Goal: Task Accomplishment & Management: Use online tool/utility

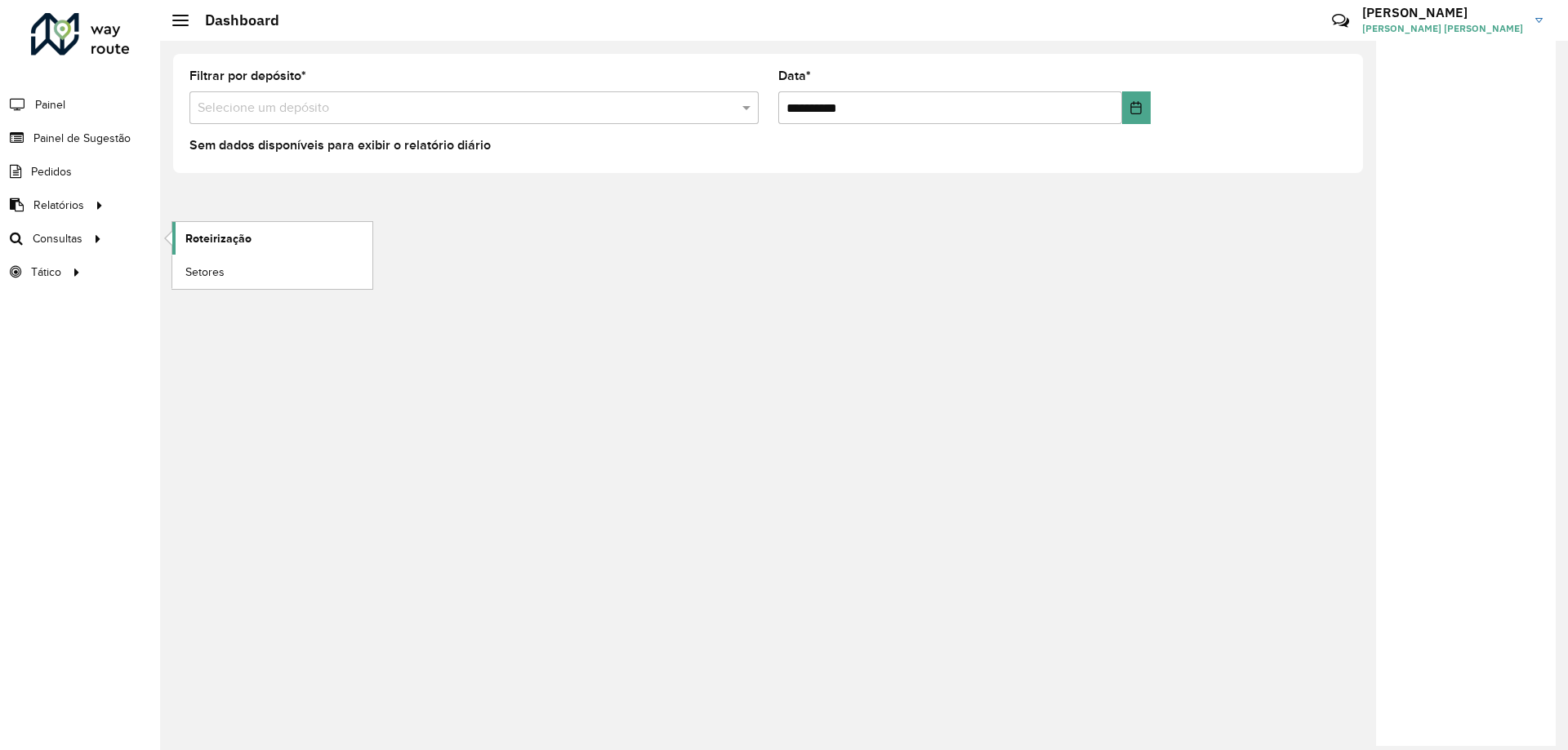
click at [199, 236] on span "Roteirização" at bounding box center [218, 238] width 66 height 17
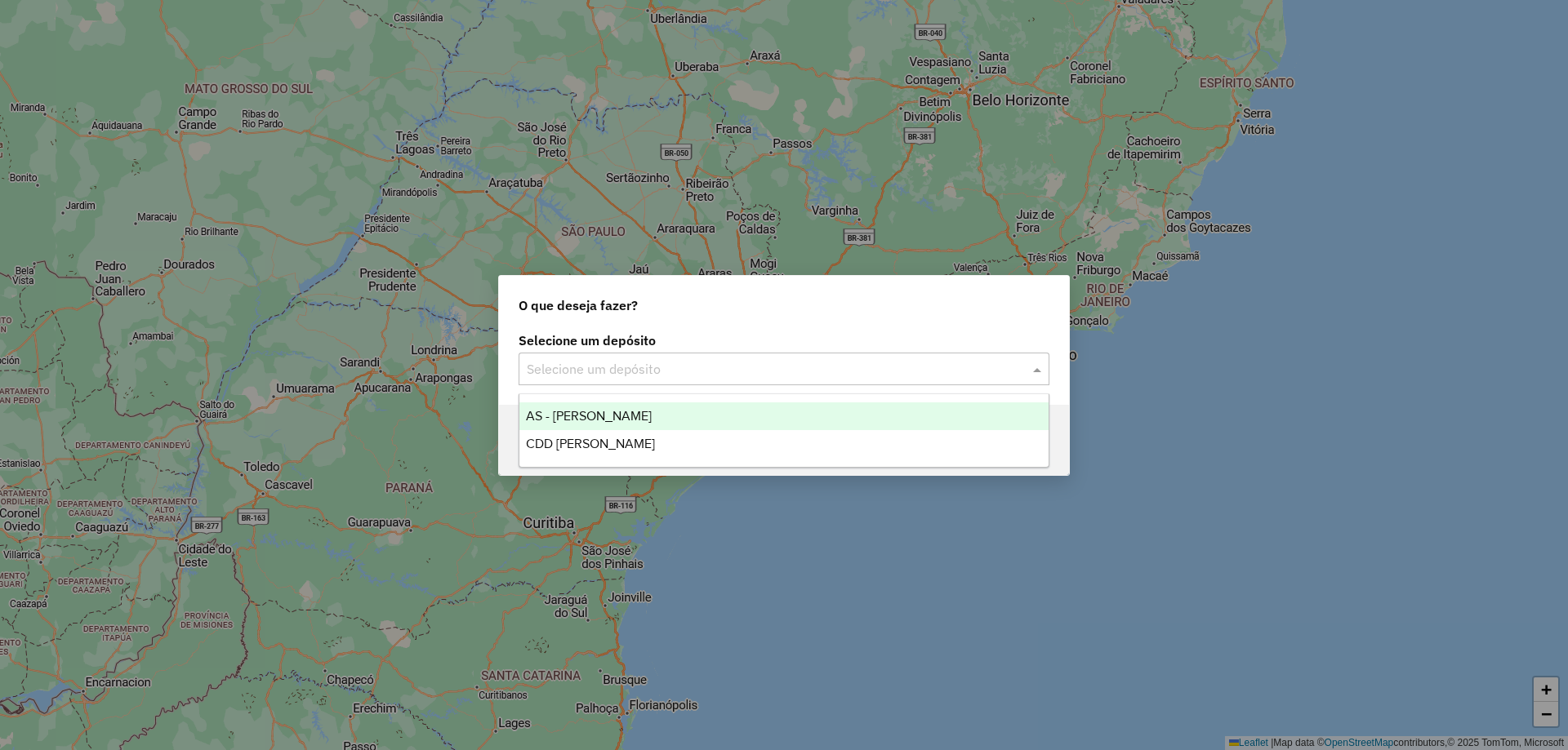
click at [619, 364] on input "text" at bounding box center [768, 369] width 482 height 20
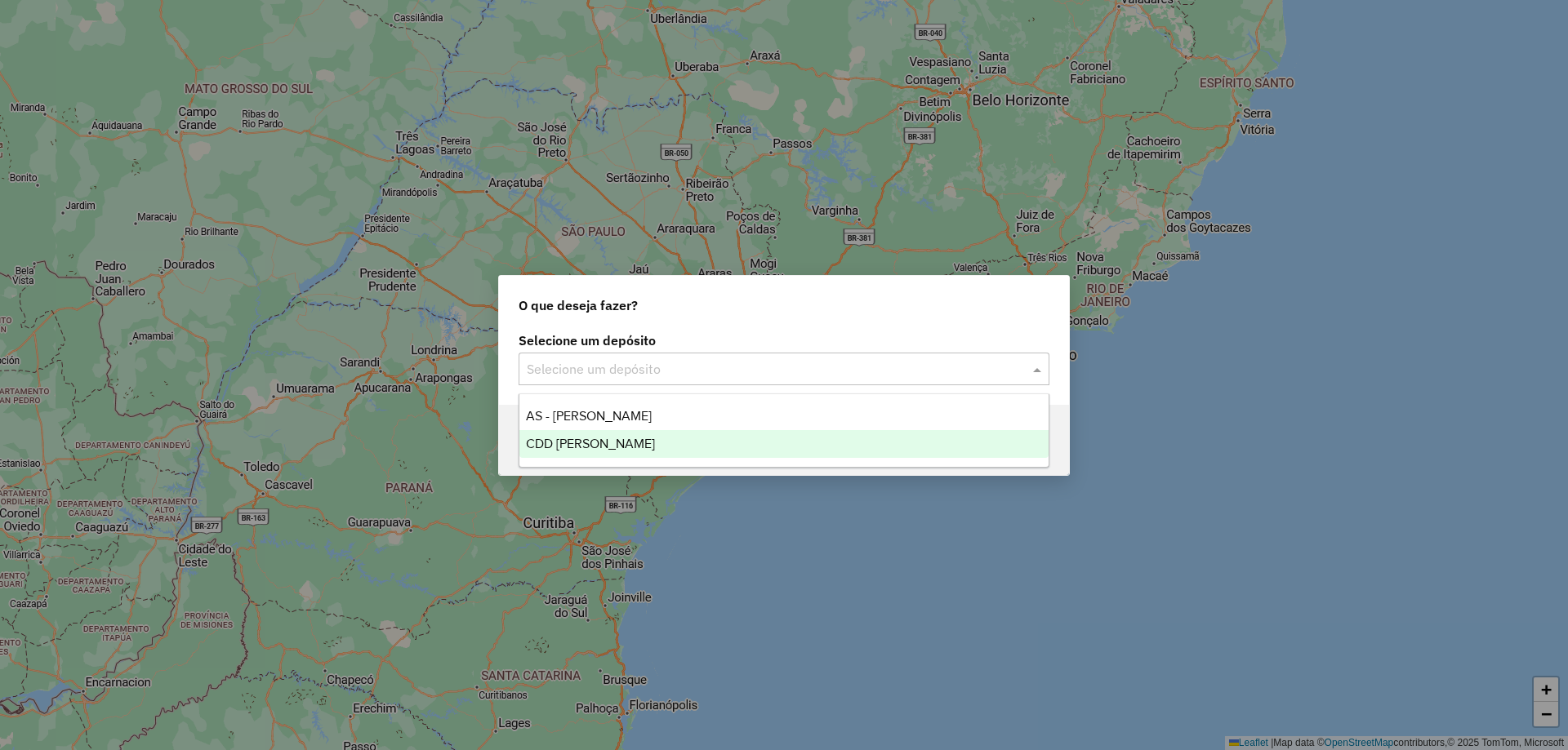
click at [608, 439] on span "CDD Mogi Mirim" at bounding box center [591, 444] width 129 height 14
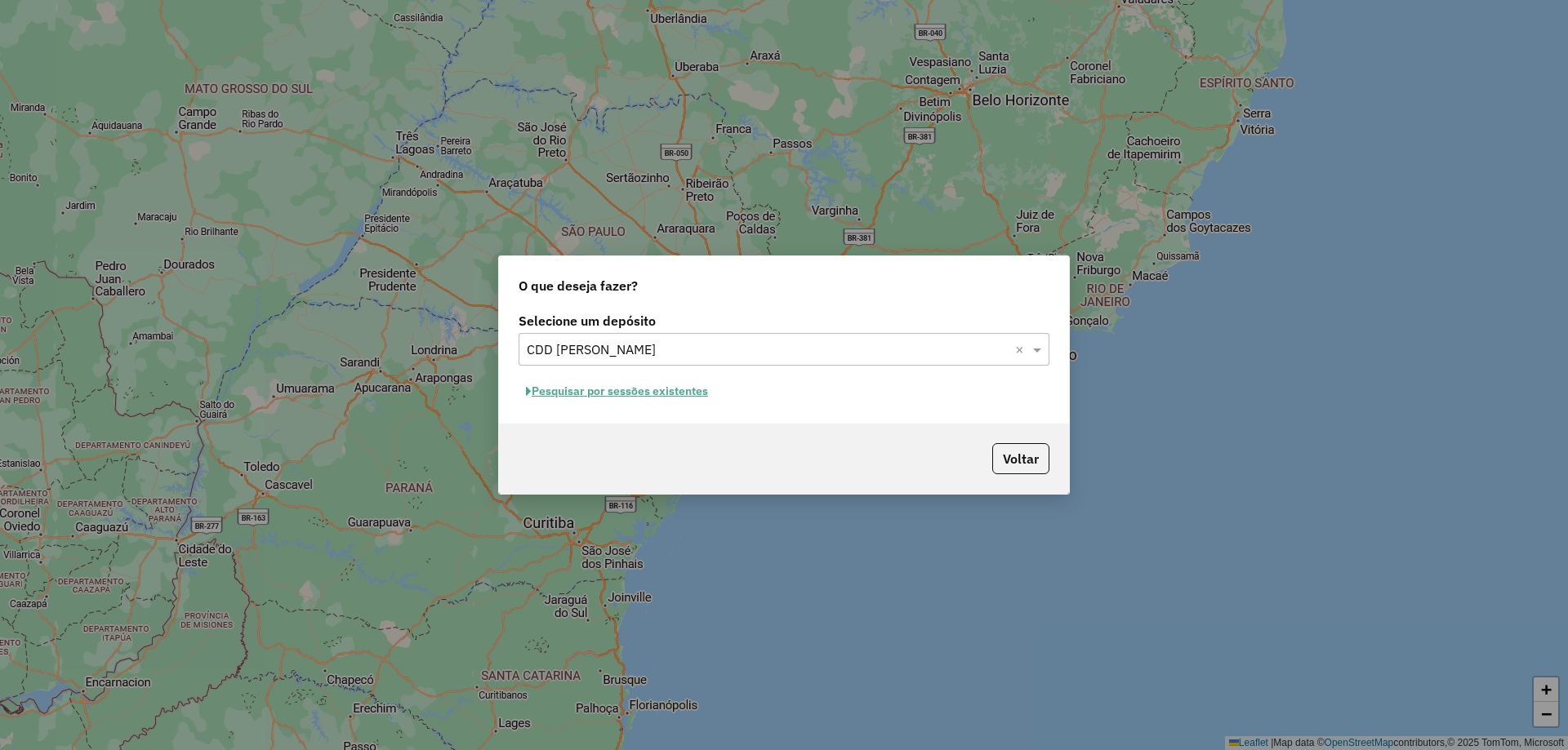
click at [648, 395] on button "Pesquisar por sessões existentes" at bounding box center [617, 392] width 197 height 25
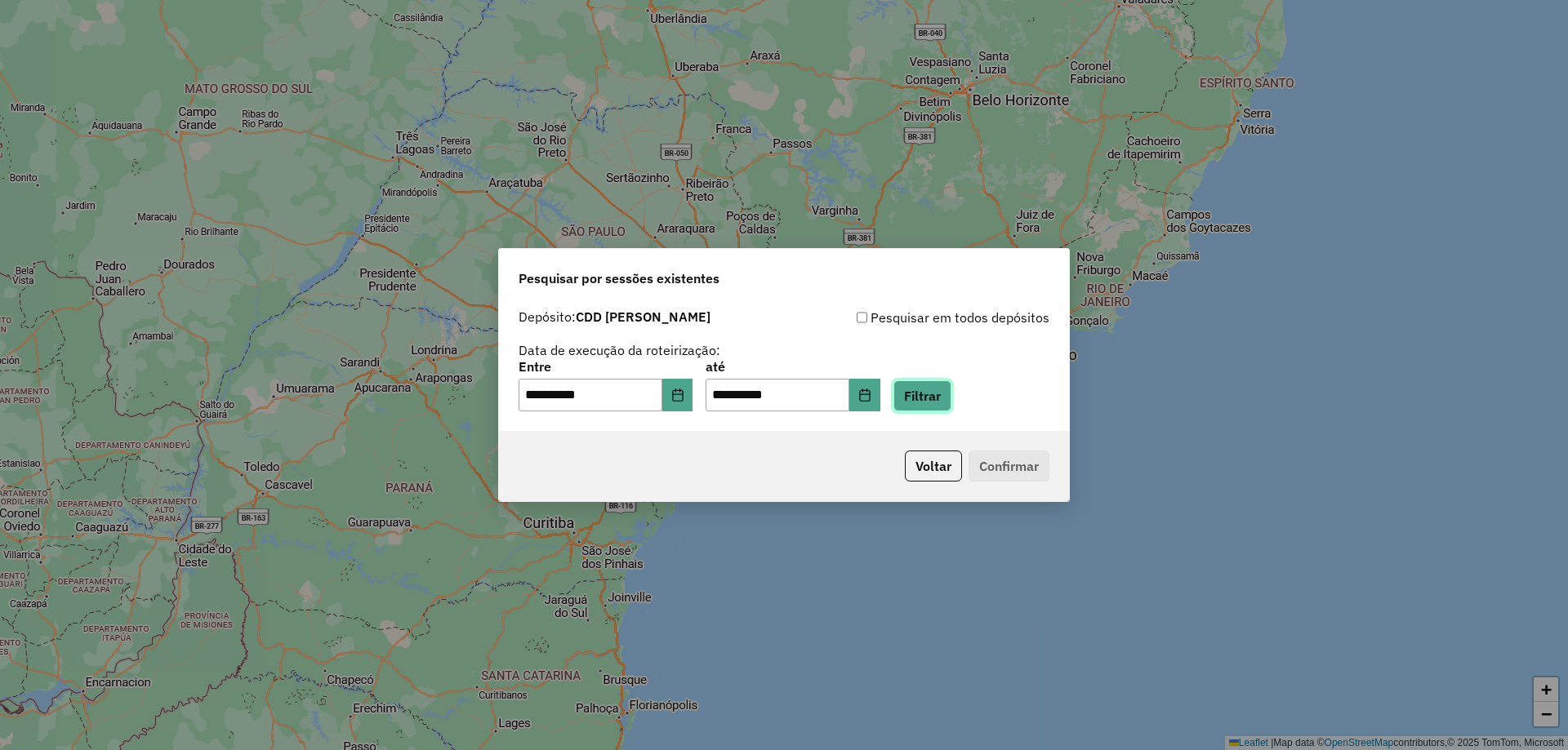
click at [941, 399] on button "Filtrar" at bounding box center [922, 395] width 58 height 31
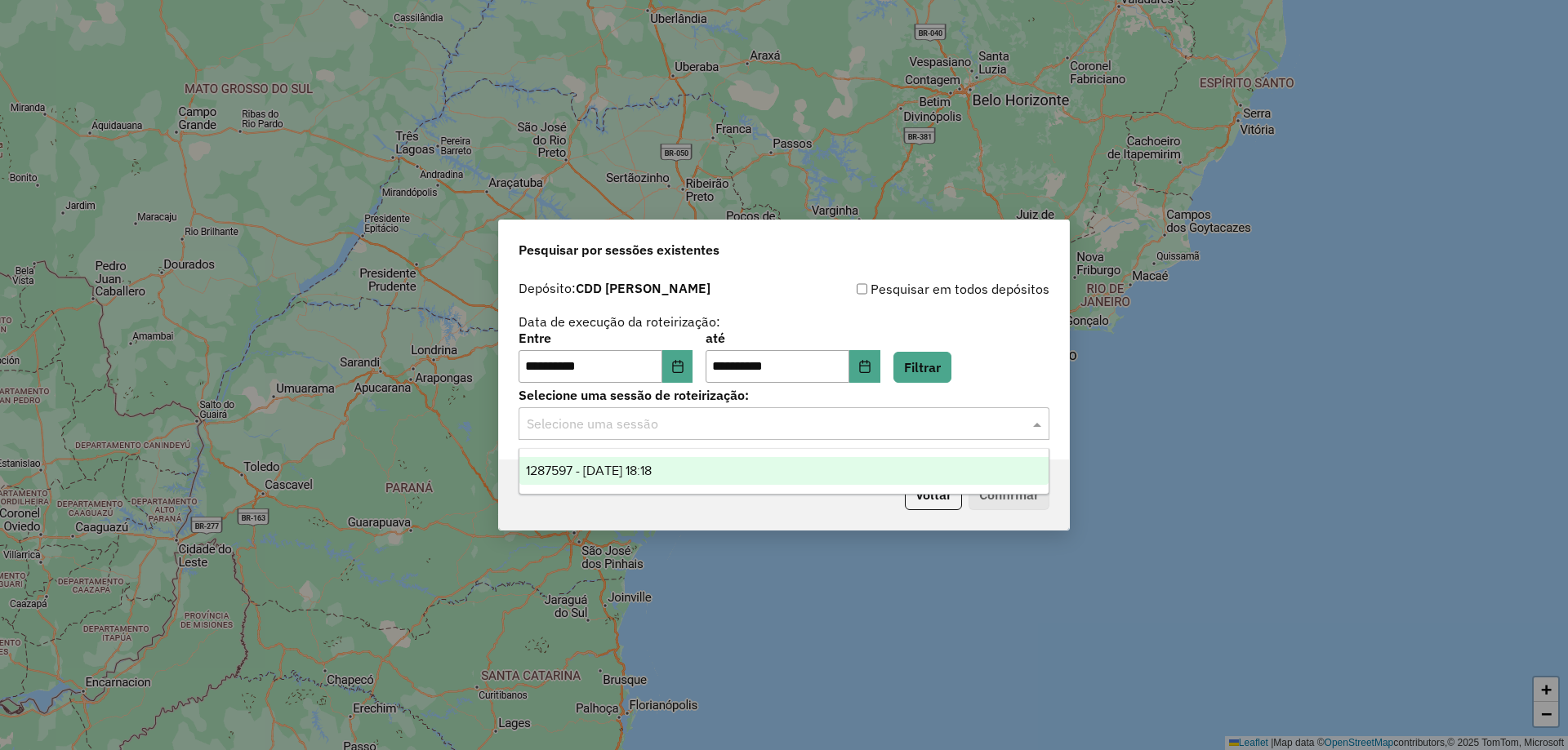
click at [790, 424] on input "text" at bounding box center [768, 424] width 482 height 20
click at [732, 464] on div "1287597 - 03/10/2025 18:18" at bounding box center [784, 471] width 529 height 28
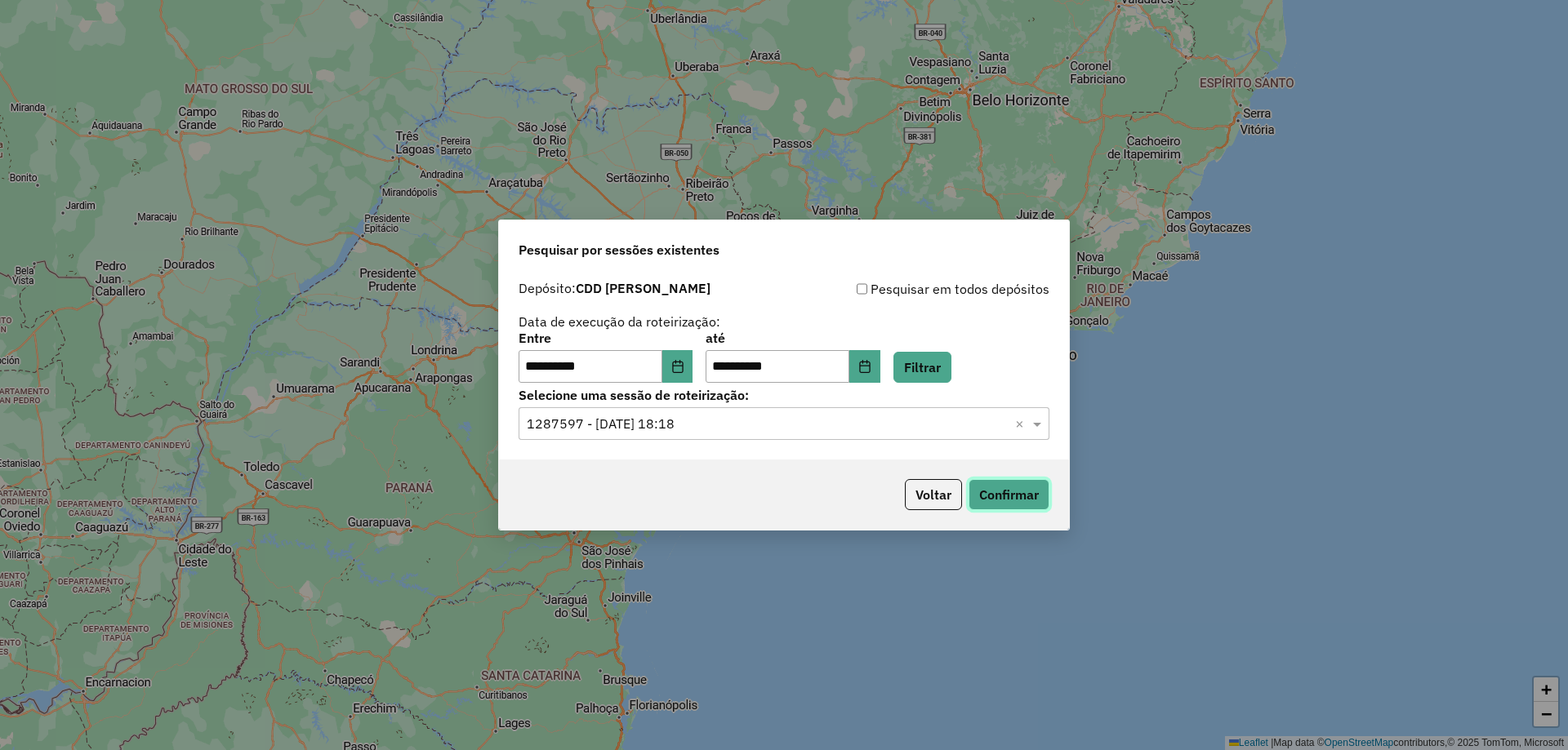
click at [970, 490] on button "Confirmar" at bounding box center [1008, 495] width 81 height 31
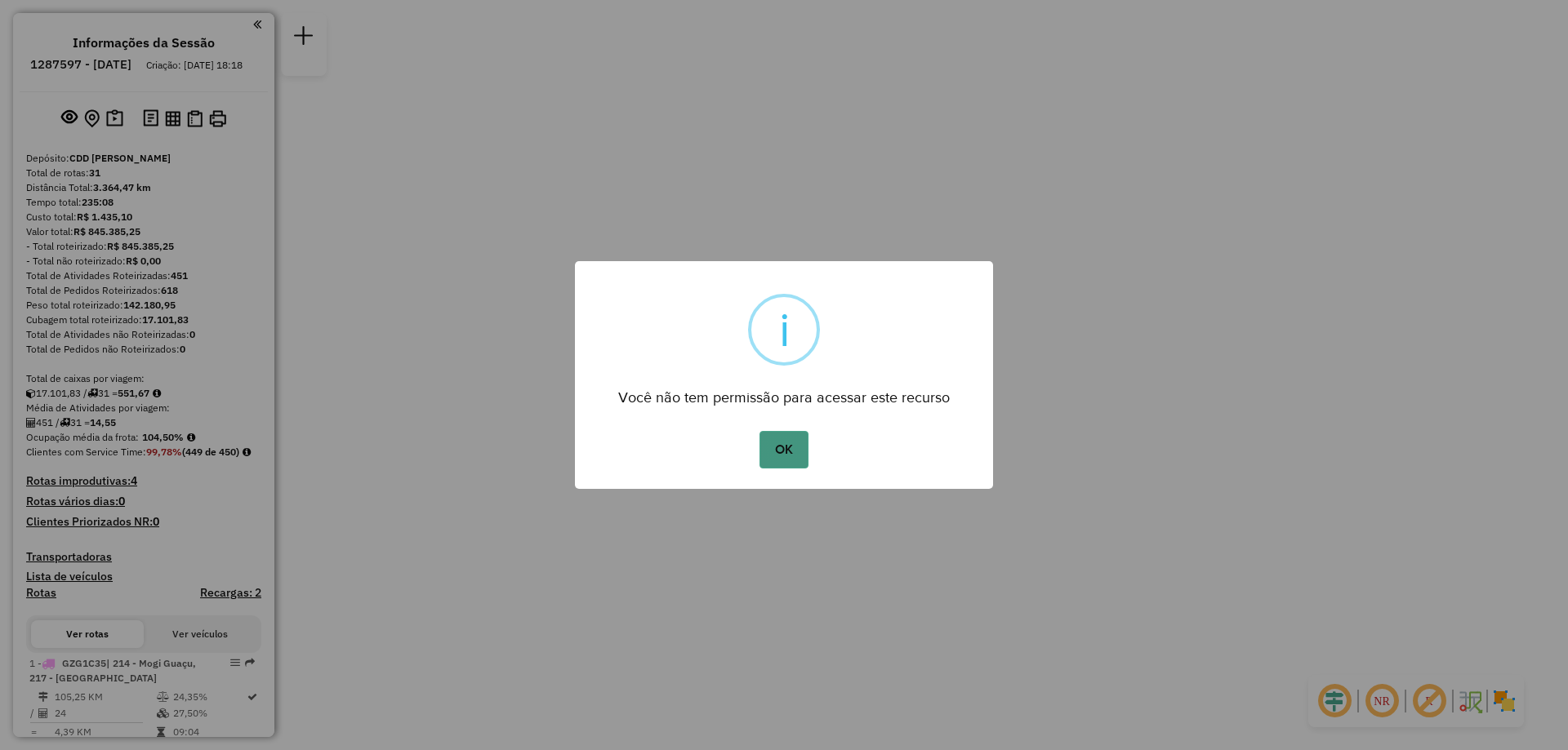
click at [792, 454] on button "OK" at bounding box center [783, 450] width 48 height 37
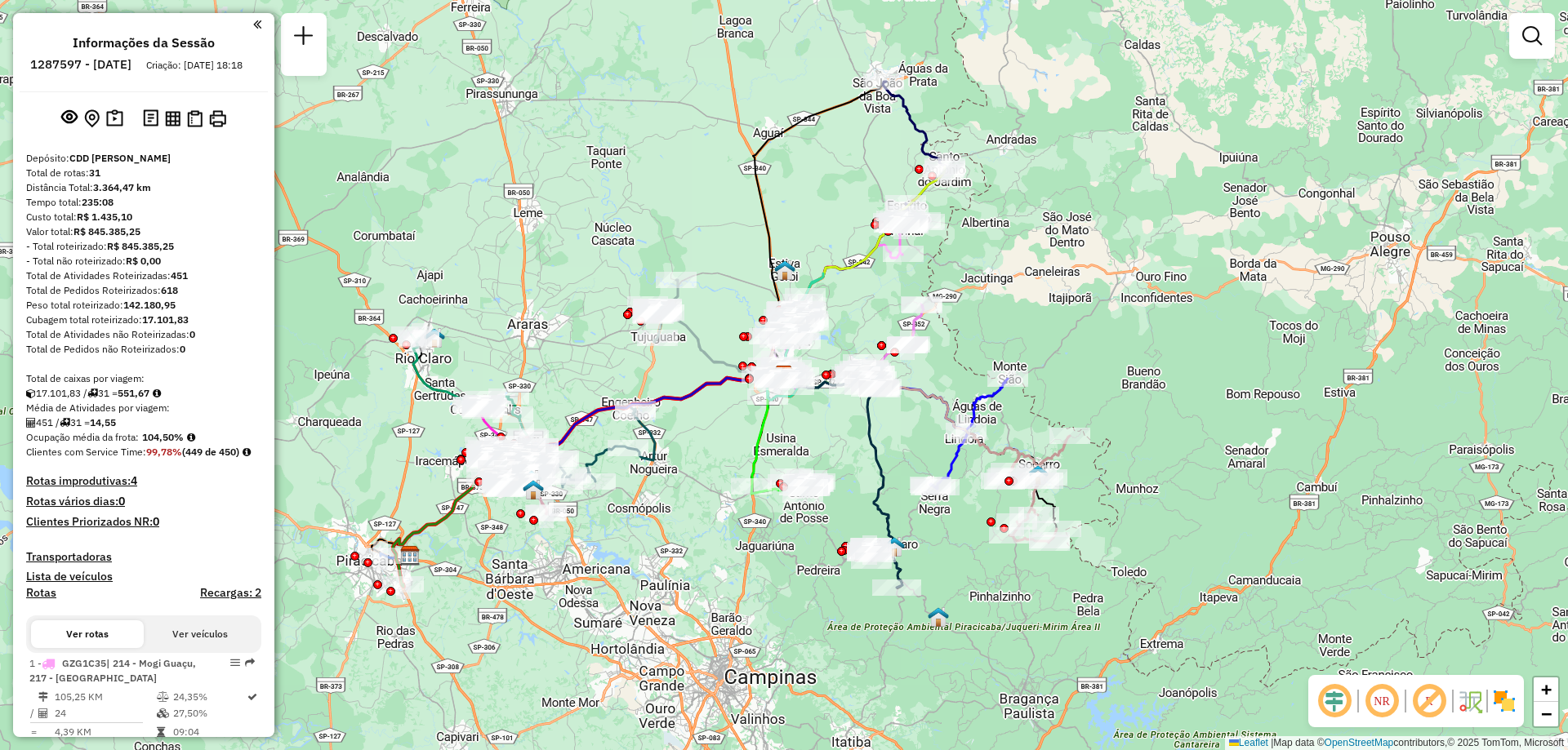
scroll to position [163, 0]
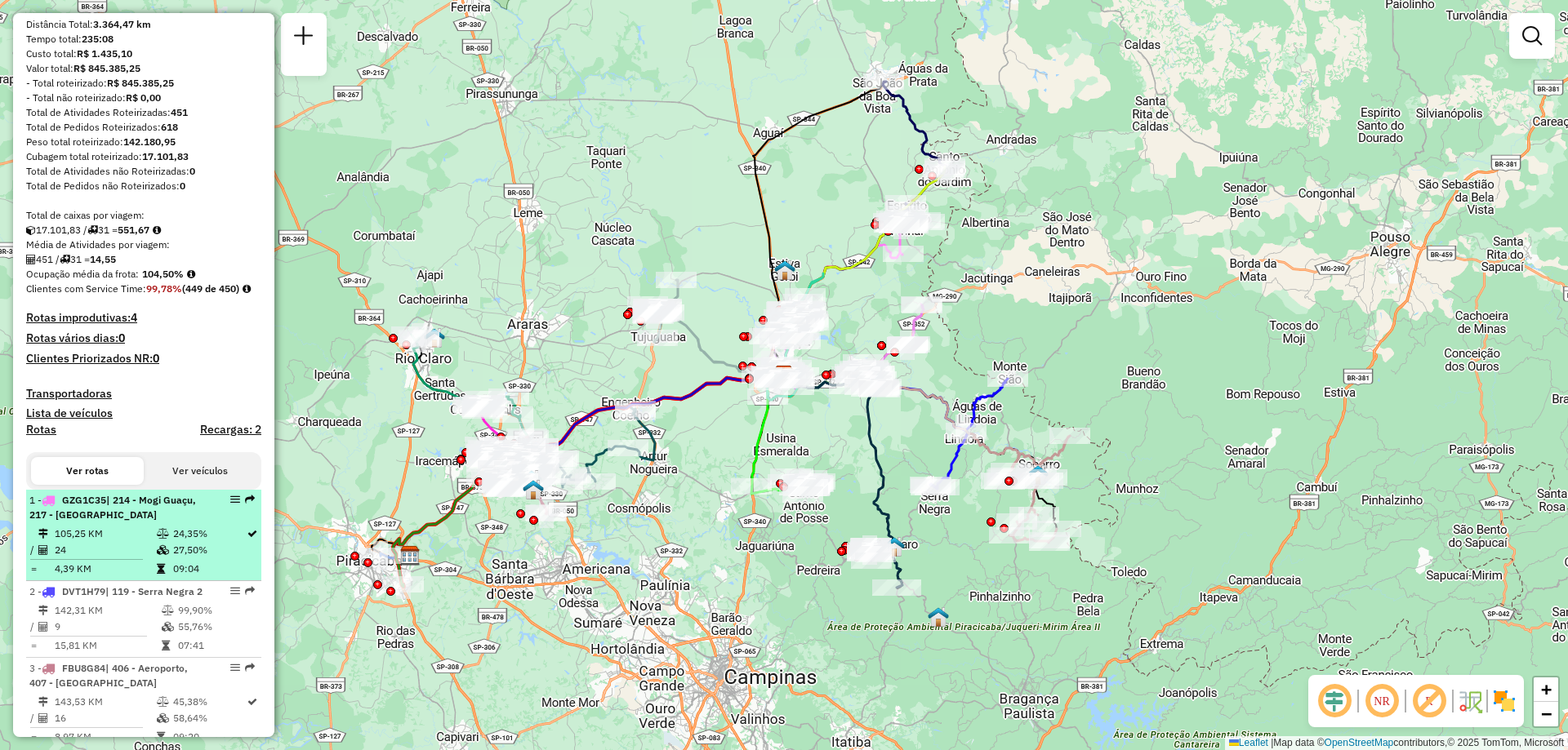
click at [163, 521] on span "| 214 - Mogi Guaçu, 217 - Espirito Santo do pinhal" at bounding box center [113, 507] width 166 height 27
select select "**********"
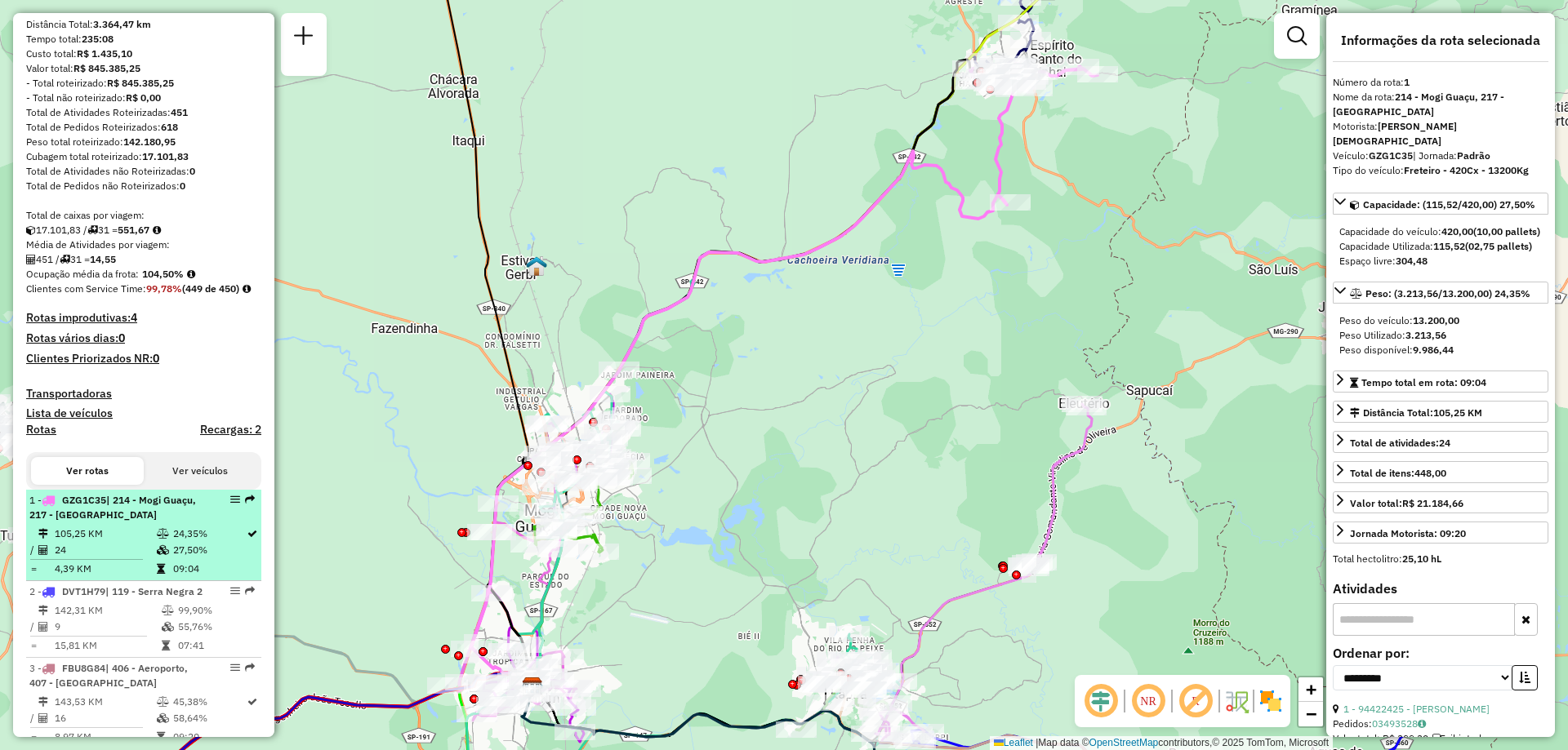
click at [128, 521] on span "| 214 - Mogi Guaçu, 217 - Espirito Santo do pinhal" at bounding box center [113, 507] width 166 height 27
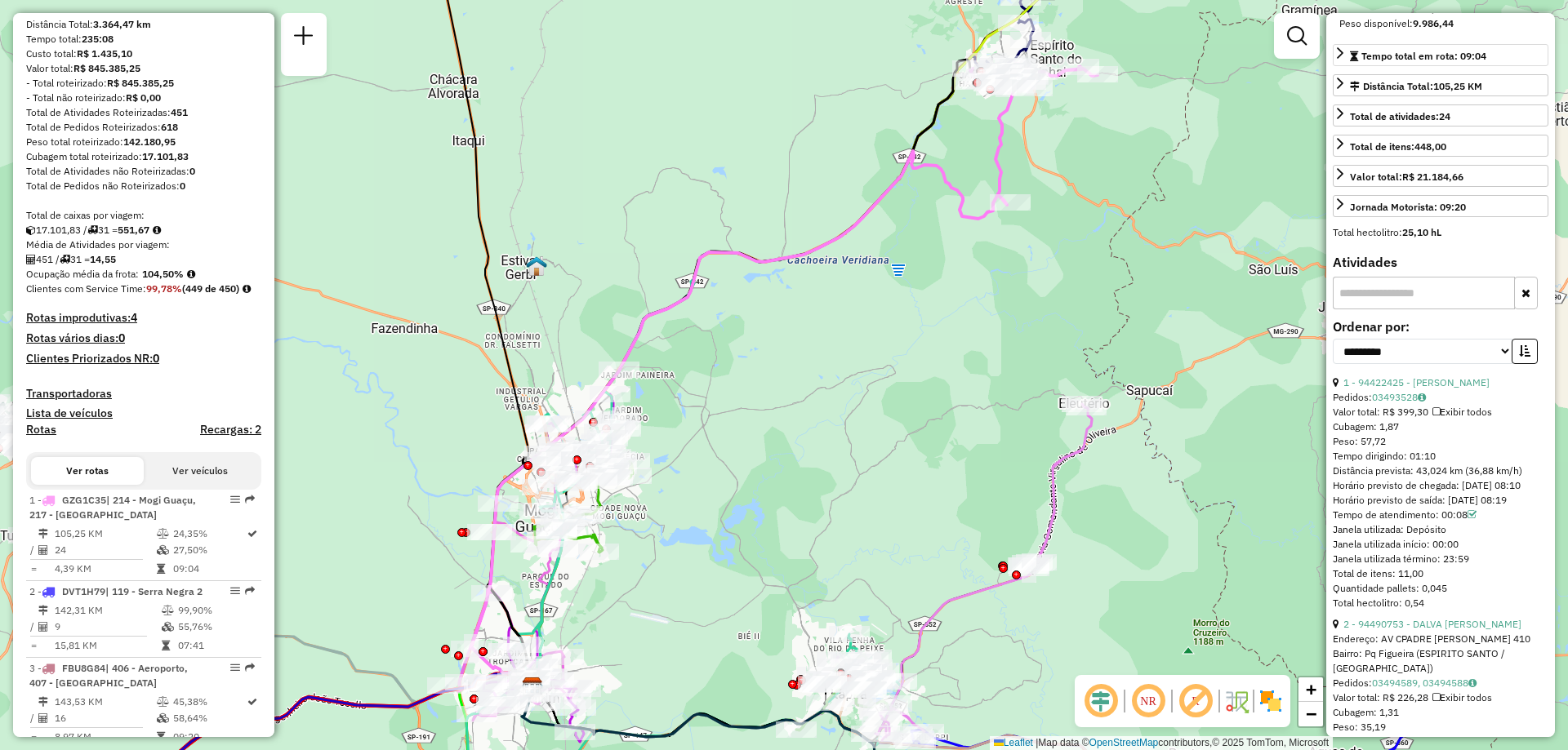
scroll to position [0, 0]
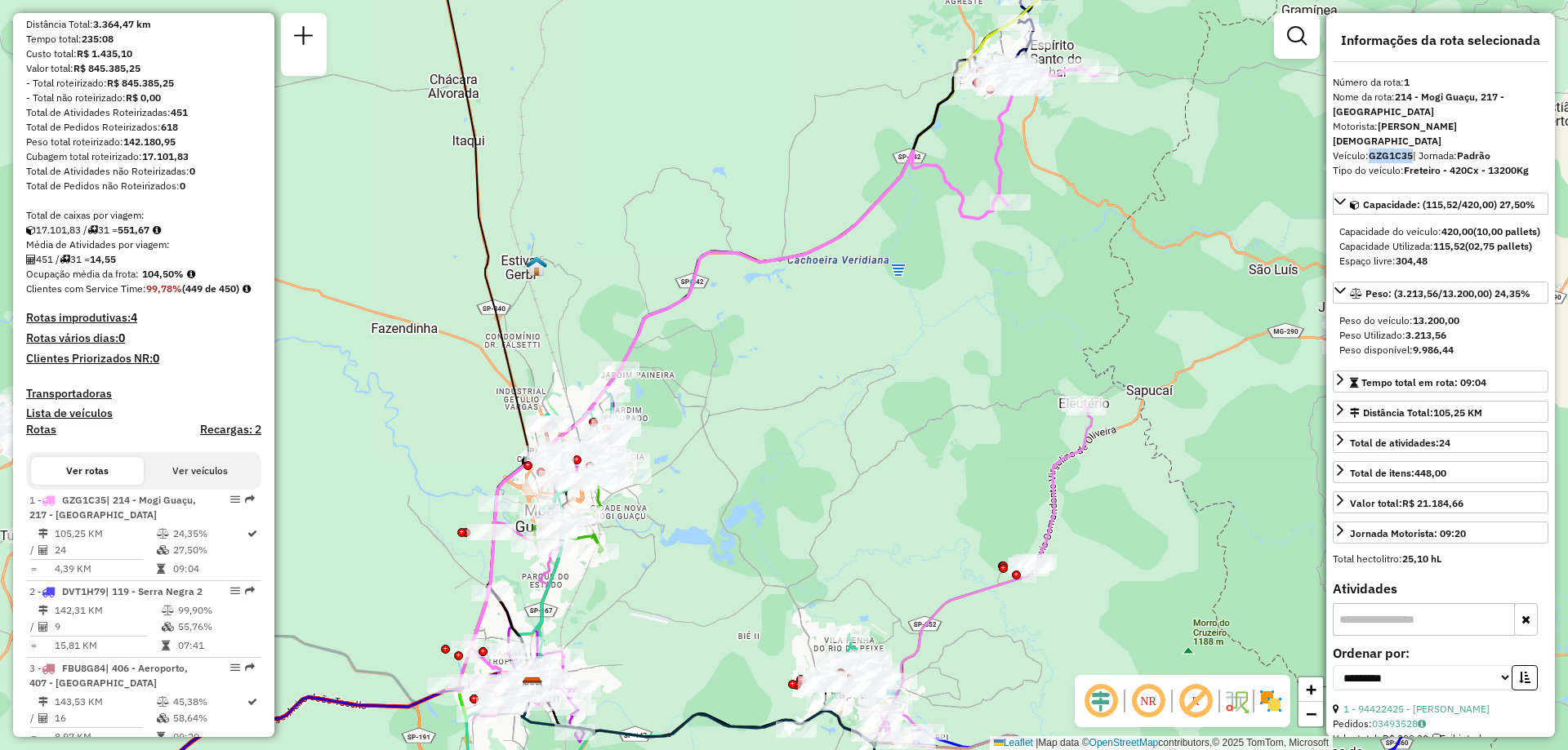
drag, startPoint x: 1411, startPoint y: 140, endPoint x: 1373, endPoint y: 140, distance: 38.0
click at [1373, 149] on strong "GZG1C35" at bounding box center [1391, 155] width 44 height 12
copy strong "GZG1C35"
drag, startPoint x: 1332, startPoint y: 155, endPoint x: 1473, endPoint y: 156, distance: 141.0
click at [1473, 156] on div "**********" at bounding box center [1440, 375] width 228 height 725
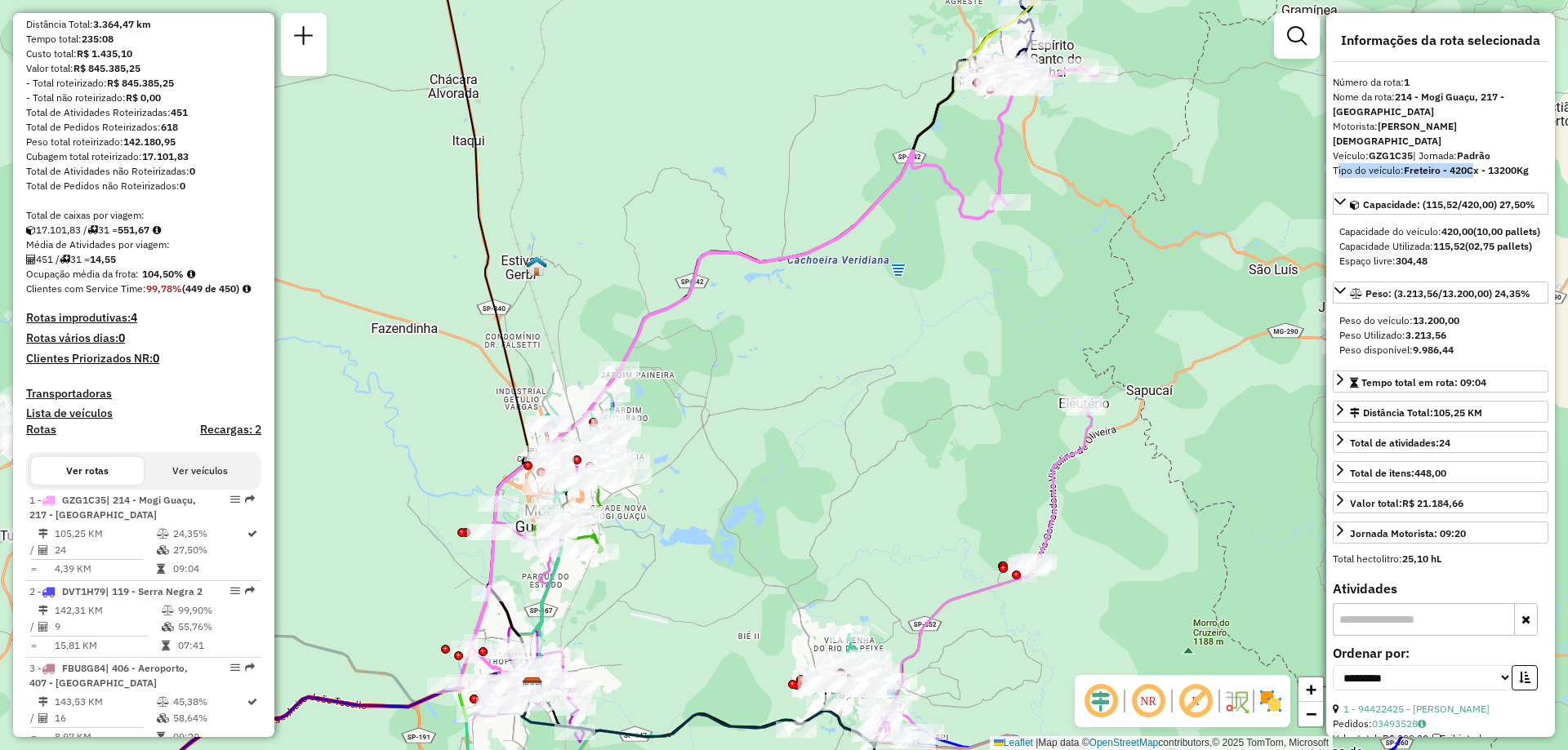
copy div "Tipo do veículo: Freteiro - 420C"
click at [1468, 167] on div "**********" at bounding box center [1440, 375] width 228 height 725
drag, startPoint x: 1535, startPoint y: 154, endPoint x: 1332, endPoint y: 159, distance: 203.1
click at [1332, 159] on div "**********" at bounding box center [1440, 375] width 228 height 725
copy div "Tipo do veículo: Freteiro - 420Cx - 13200Kg"
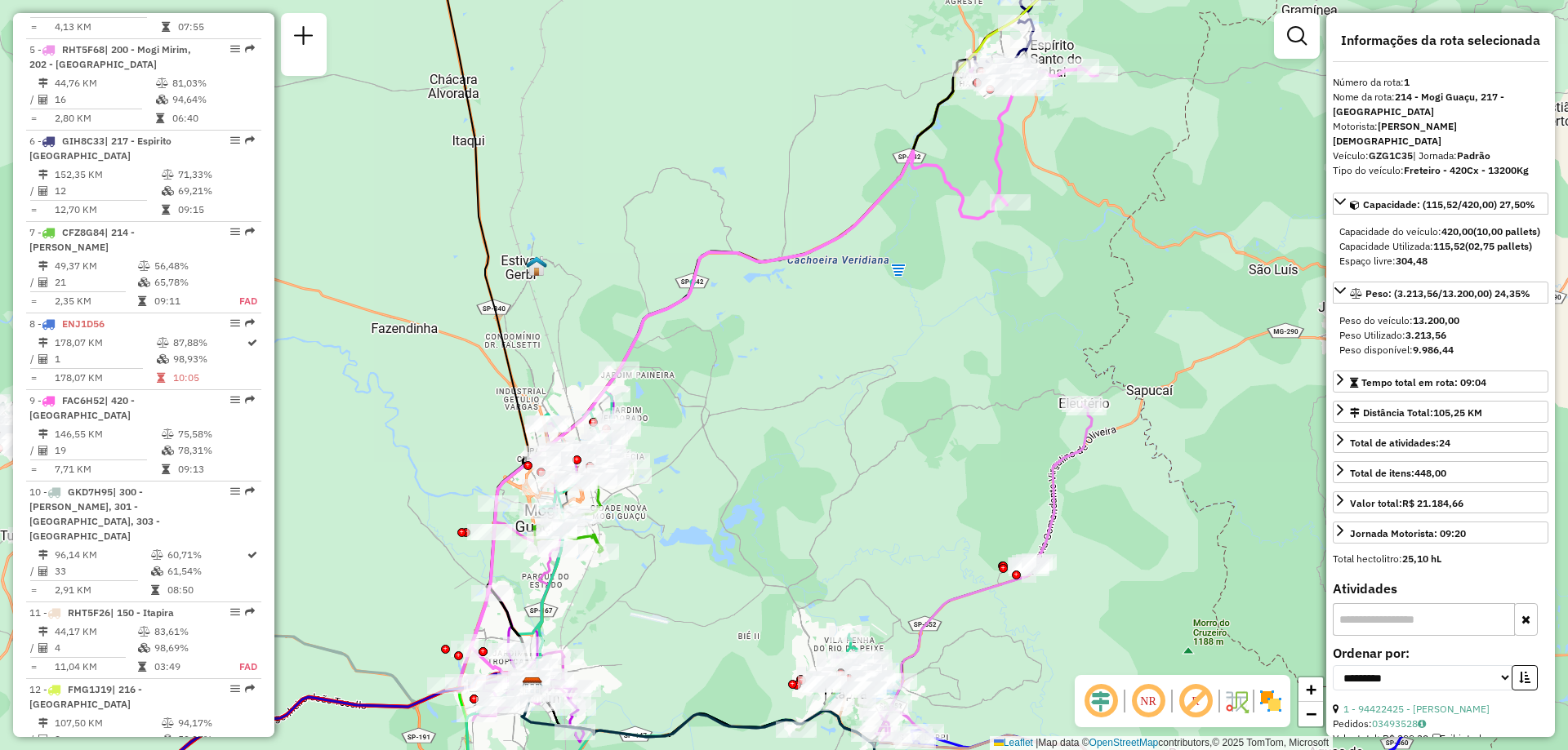
scroll to position [2766, 0]
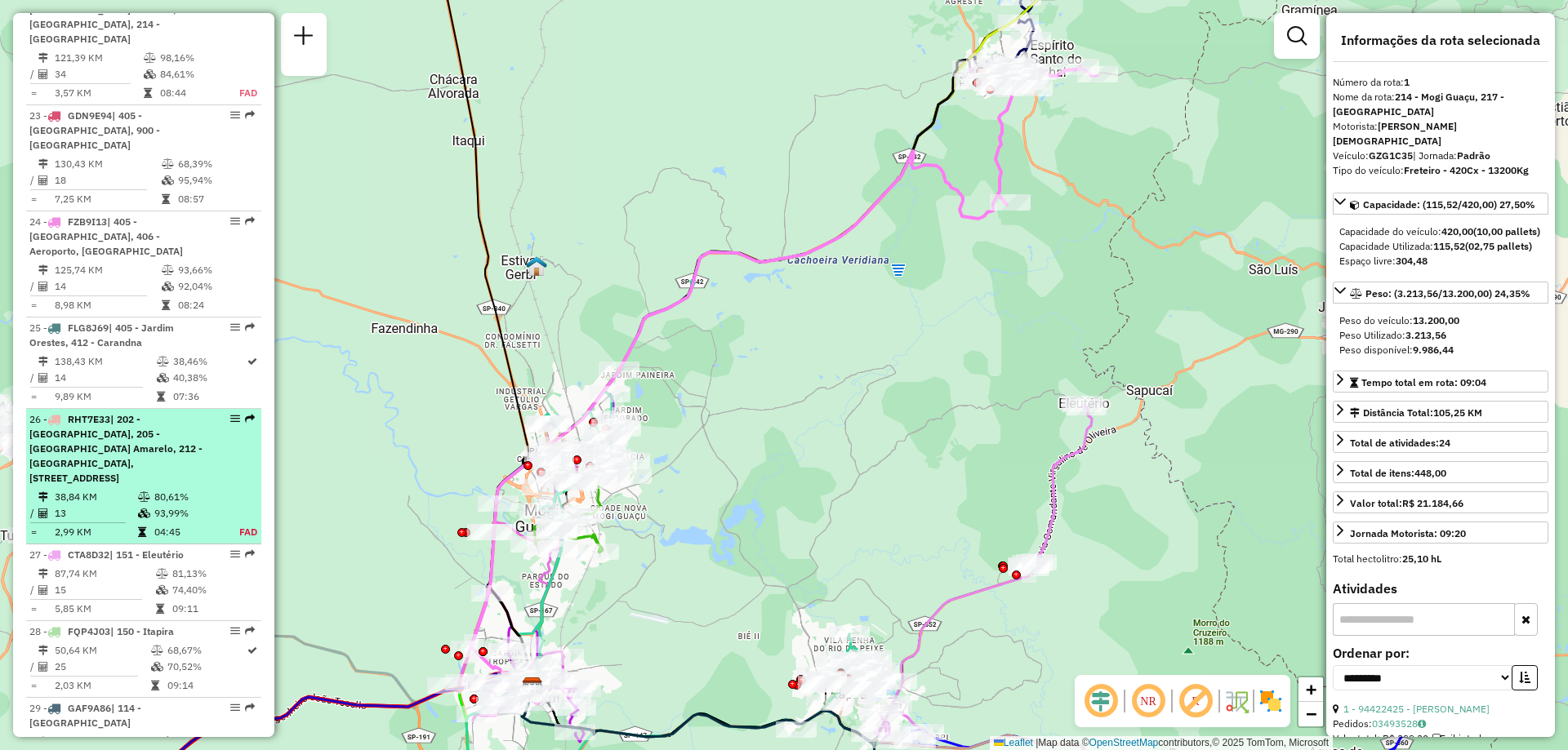
click at [154, 413] on span "| 202 - Jardim Santa Monica III, 205 - Ype Amarelo, 212 - Guaçu Mirim, 213 - Mo…" at bounding box center [116, 449] width 173 height 71
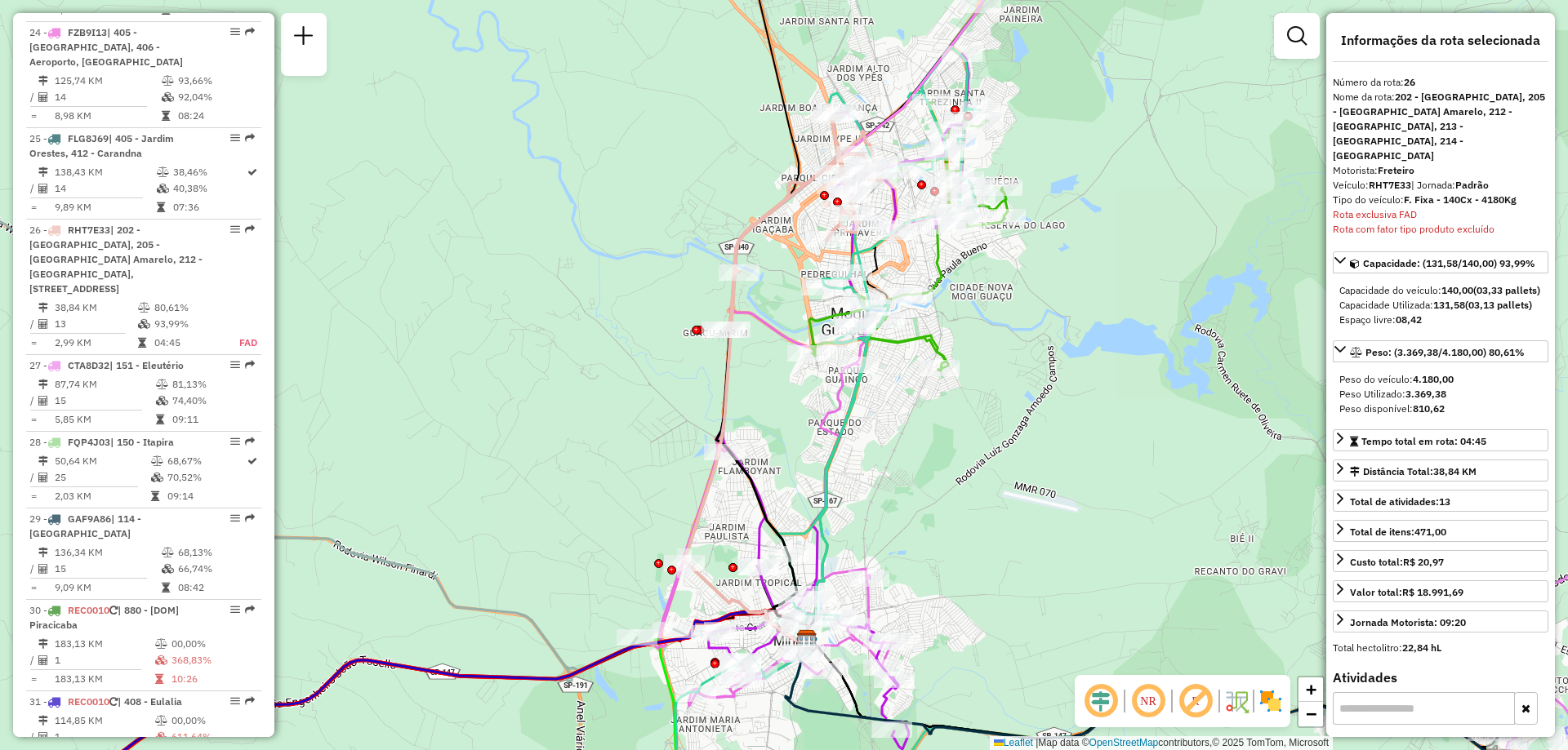
scroll to position [713, 0]
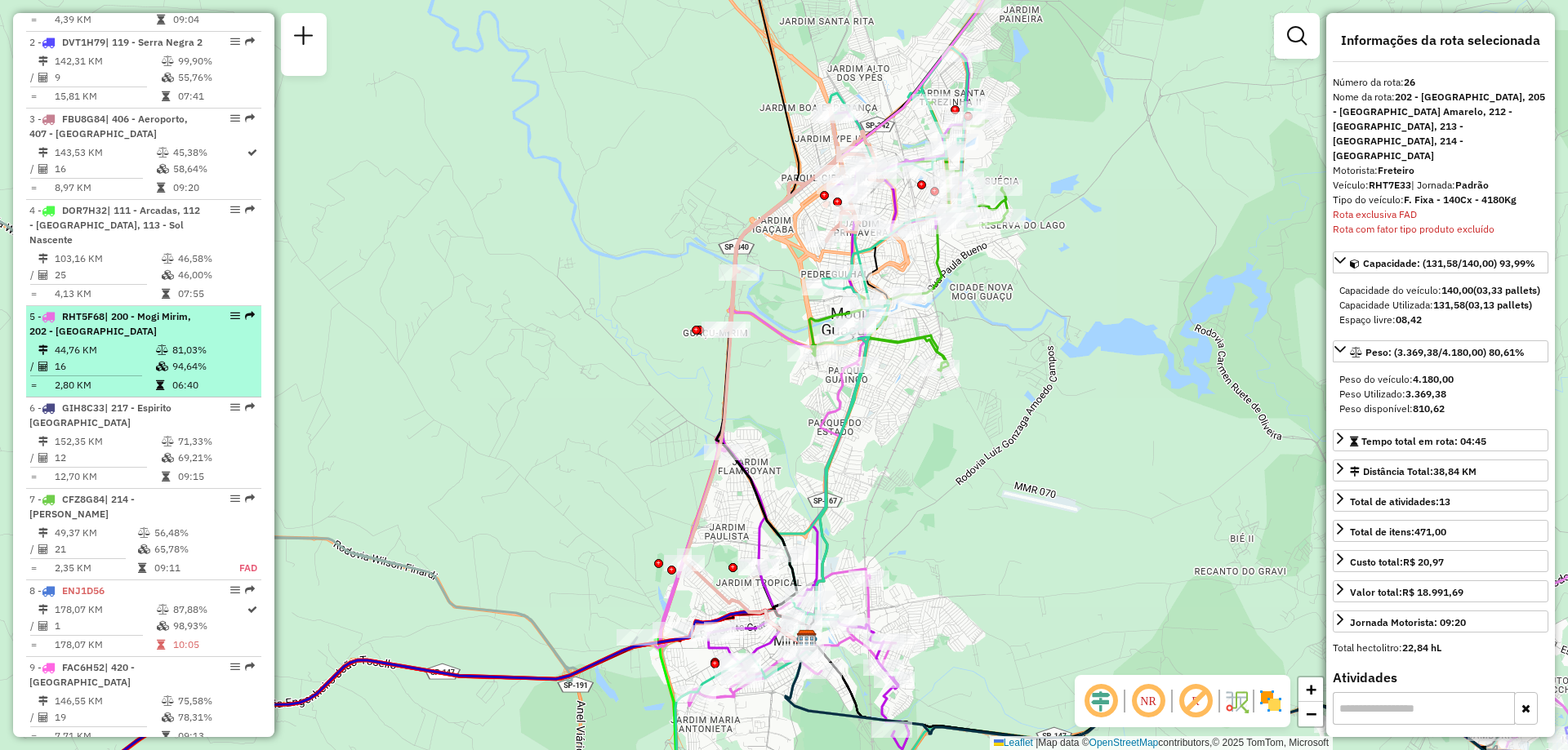
click at [58, 394] on td "2,80 KM" at bounding box center [104, 385] width 101 height 16
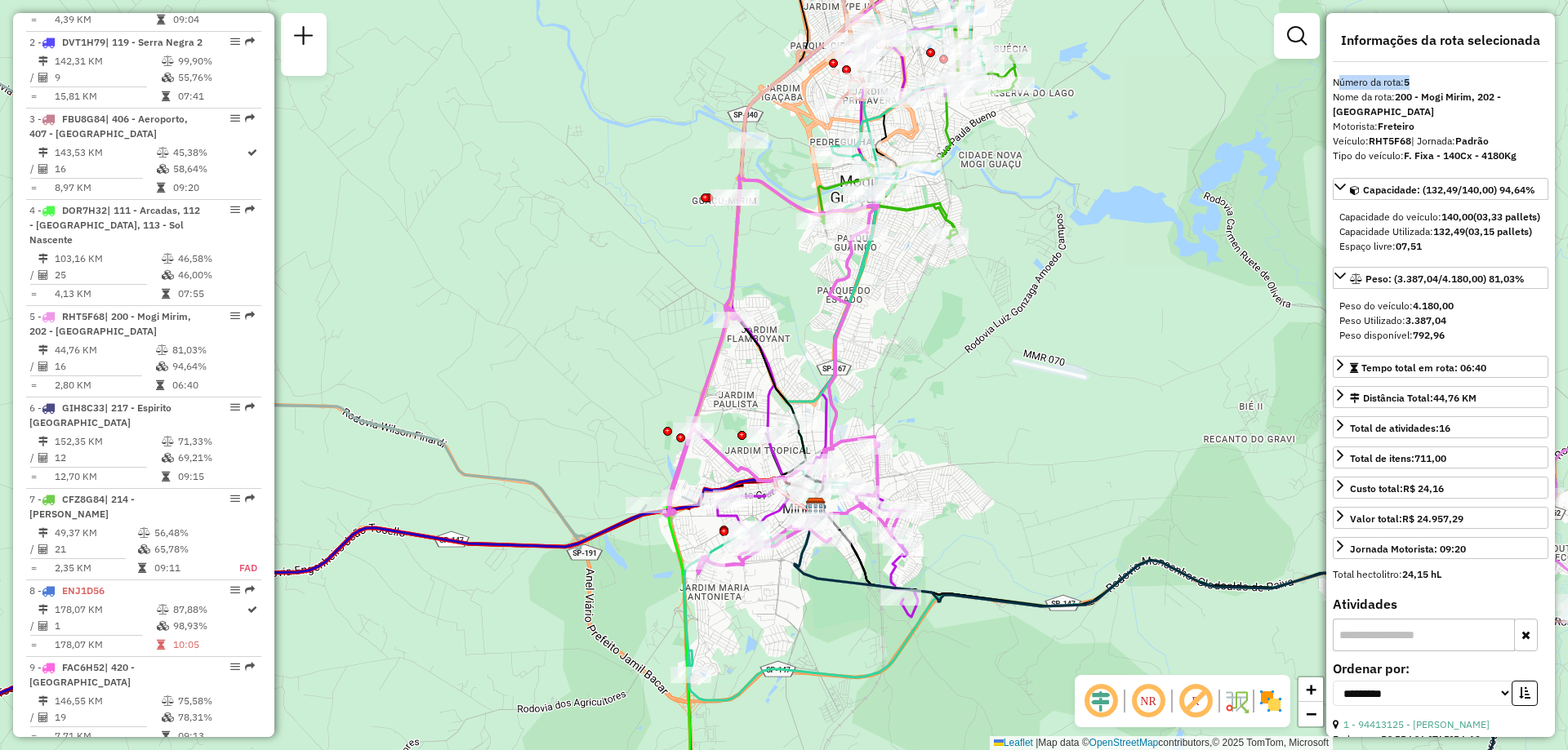
drag, startPoint x: 1411, startPoint y: 81, endPoint x: 1336, endPoint y: 85, distance: 75.1
click at [1336, 85] on div "Número da rota: 5" at bounding box center [1441, 82] width 216 height 14
copy div "Número da rota: 5"
drag, startPoint x: 1527, startPoint y: 157, endPoint x: 1331, endPoint y: 142, distance: 196.6
click at [1331, 142] on div "**********" at bounding box center [1440, 375] width 228 height 725
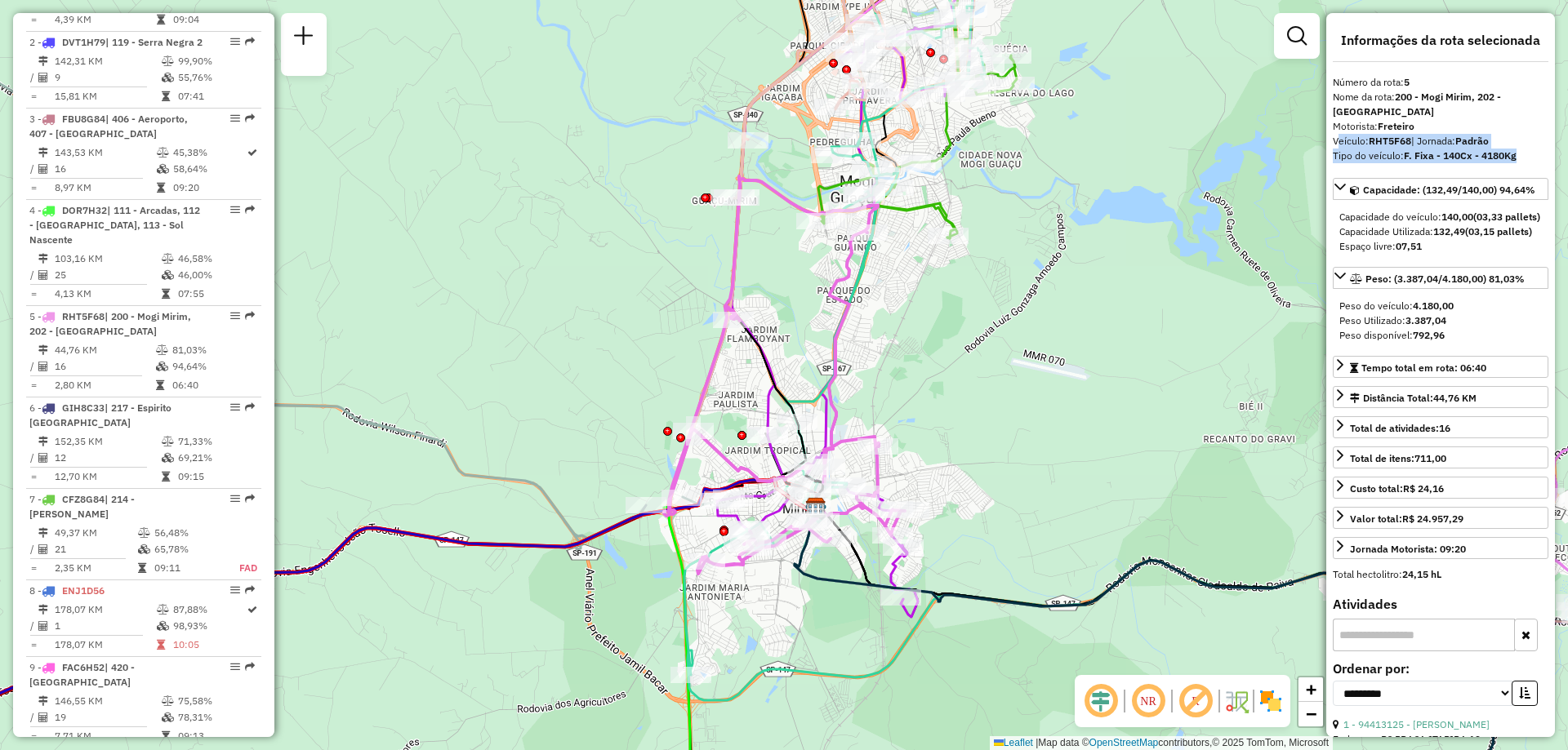
copy div "Veículo: RHT5F68 | Jornada: Padrão Tipo do veículo: F. Fixa - 140Cx - 4180Kg"
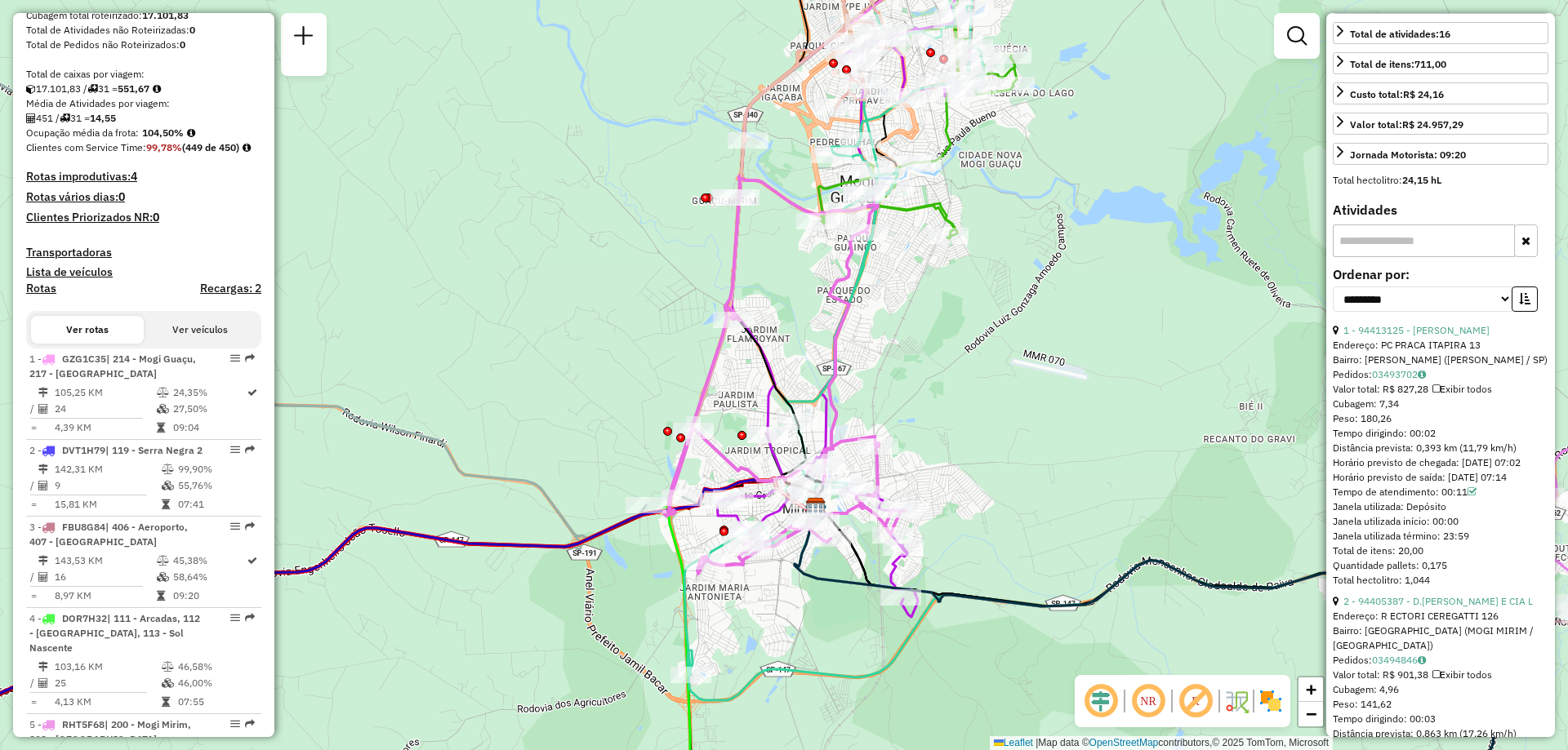
scroll to position [2955, 0]
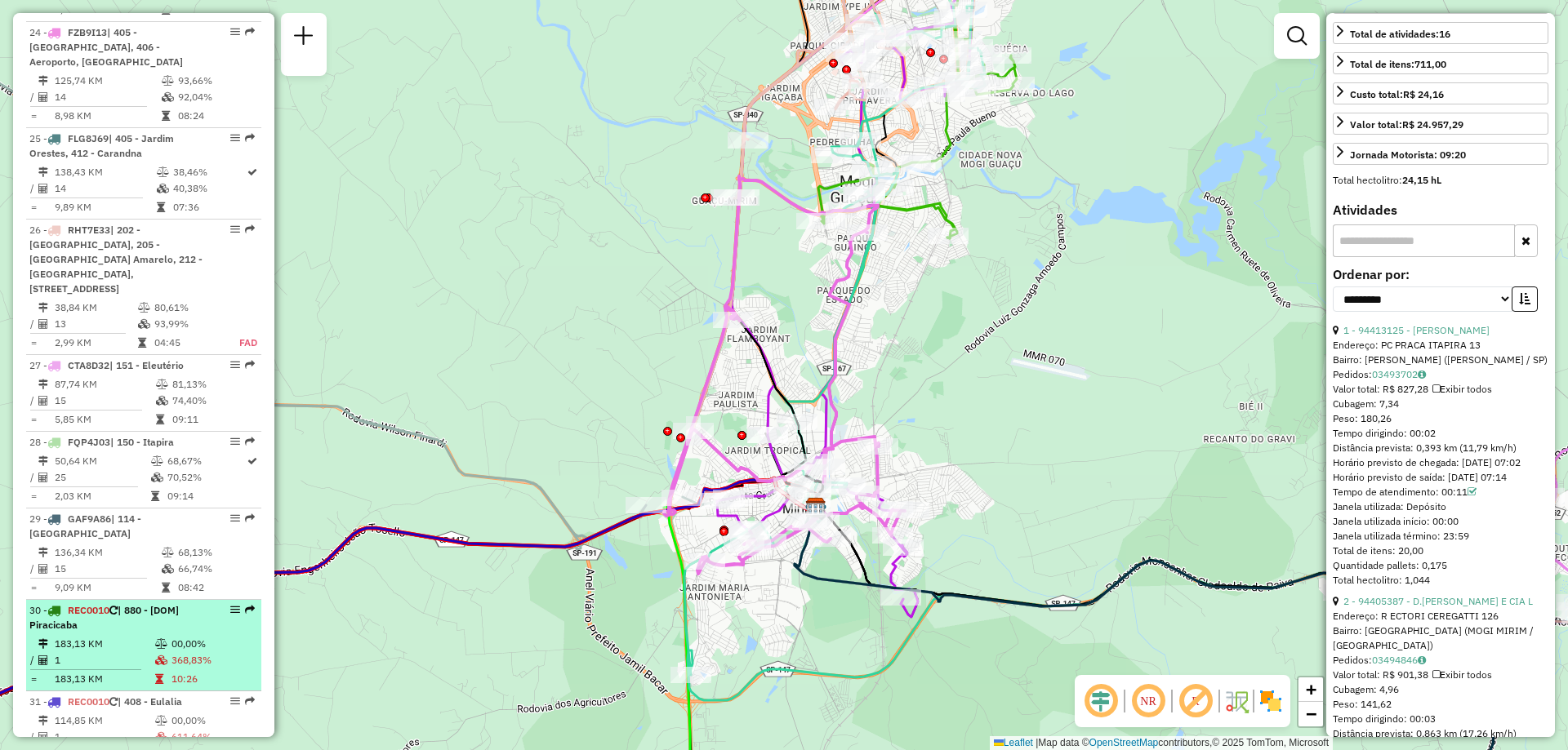
click at [118, 600] on li "30 - REC0010 | 880 - [DOM] Piracicaba 183,13 KM 00,00% / 1 368,83% = 183,13 KM …" at bounding box center [143, 646] width 235 height 92
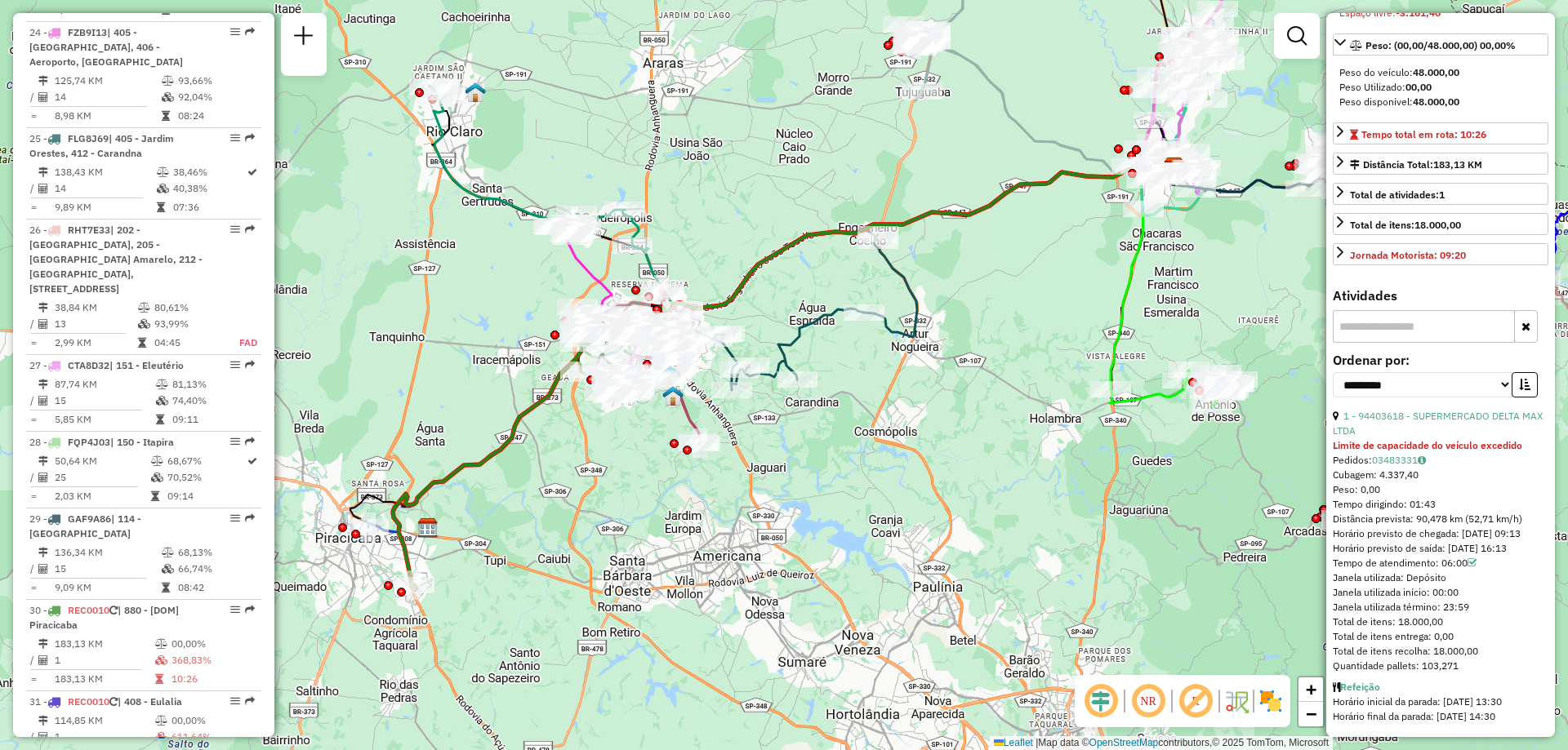
scroll to position [210, 0]
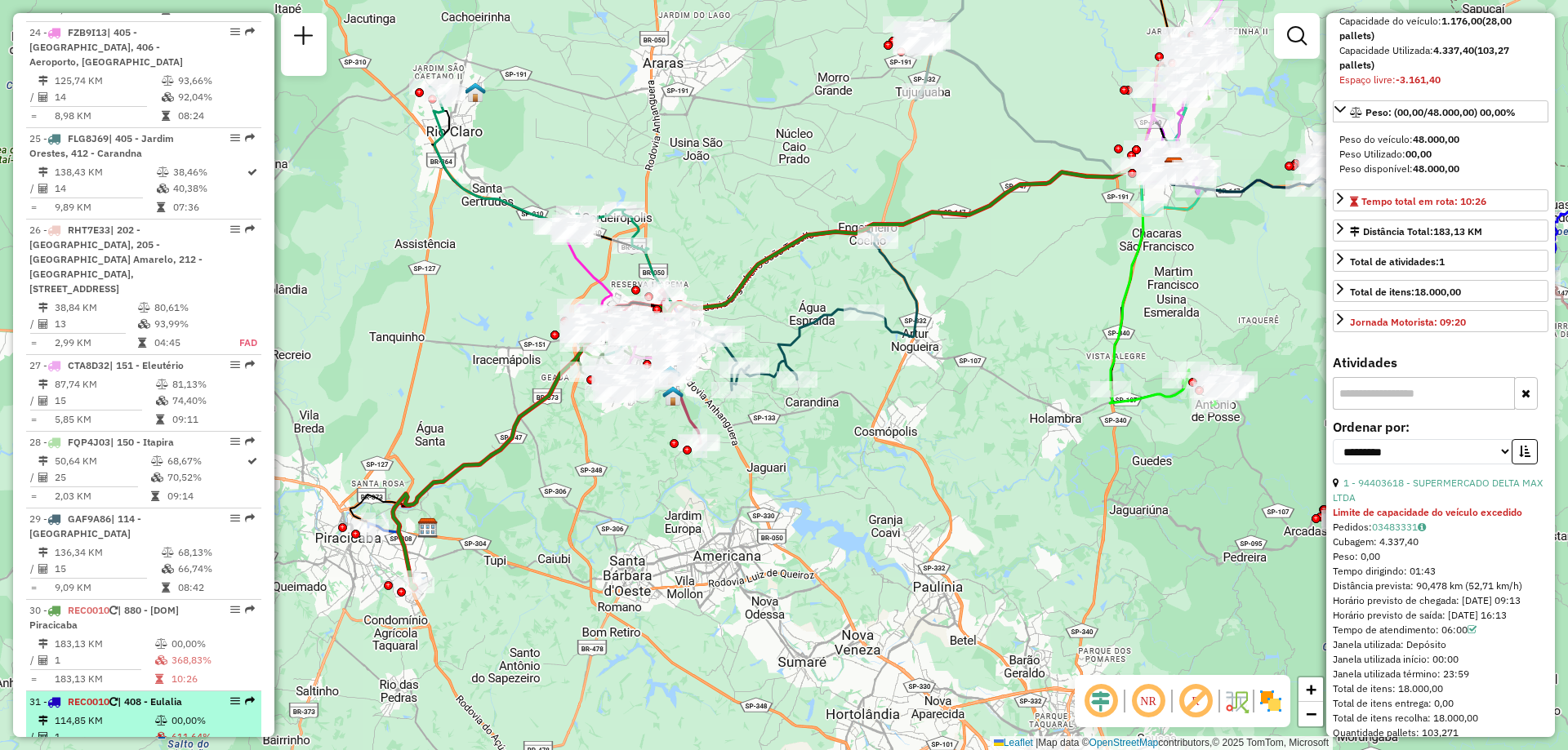
click at [175, 729] on td "611,64%" at bounding box center [212, 736] width 84 height 16
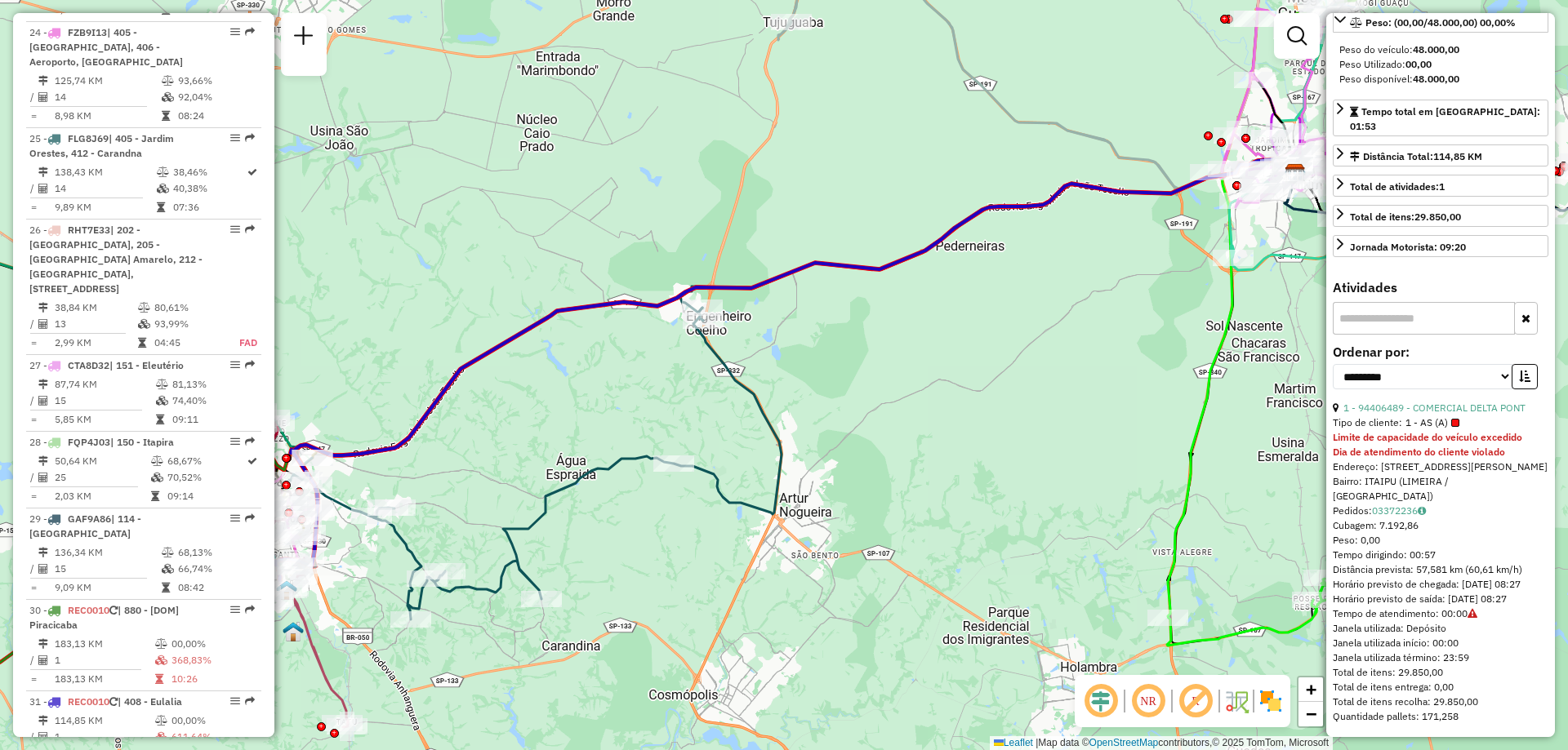
scroll to position [0, 0]
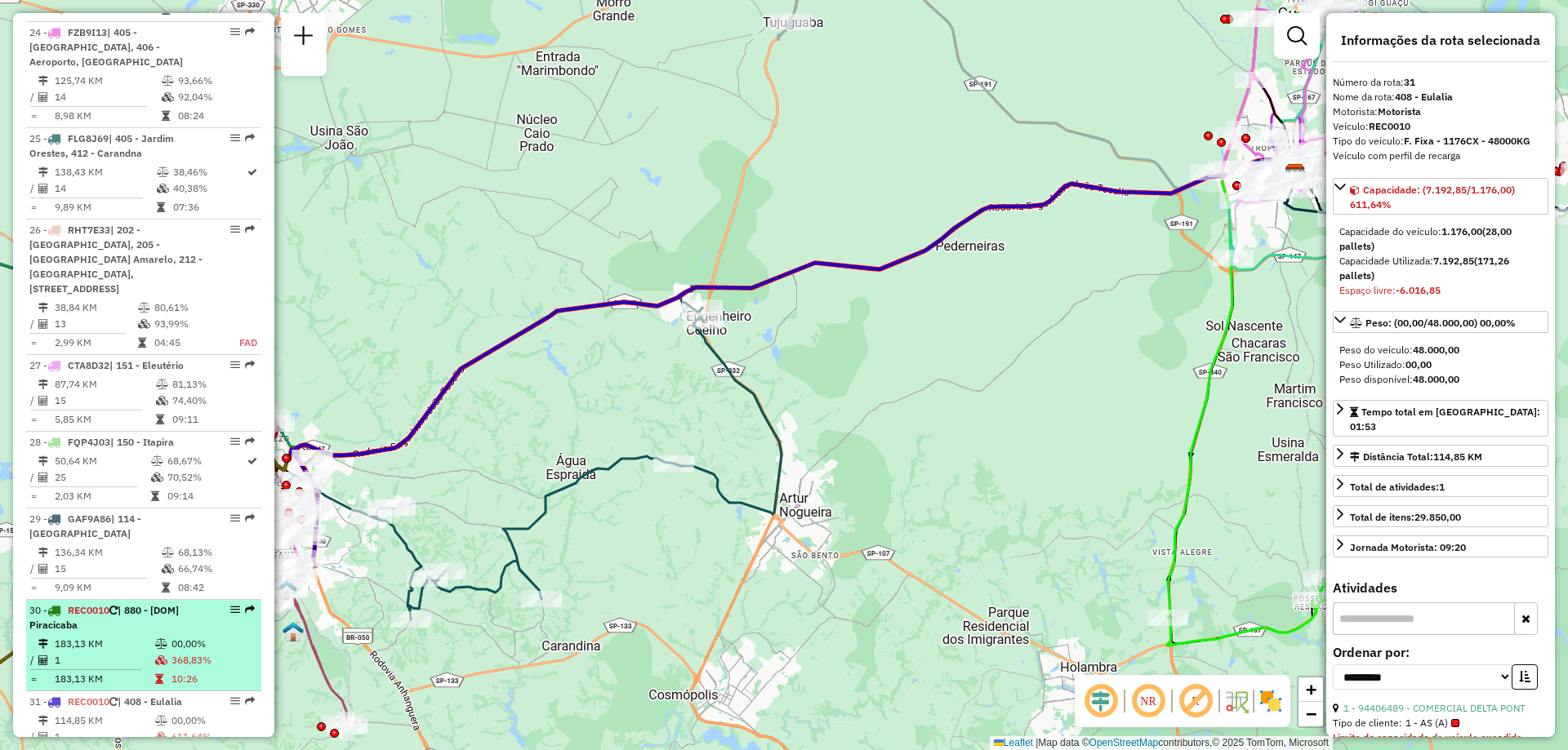
click at [154, 652] on td at bounding box center [162, 660] width 16 height 16
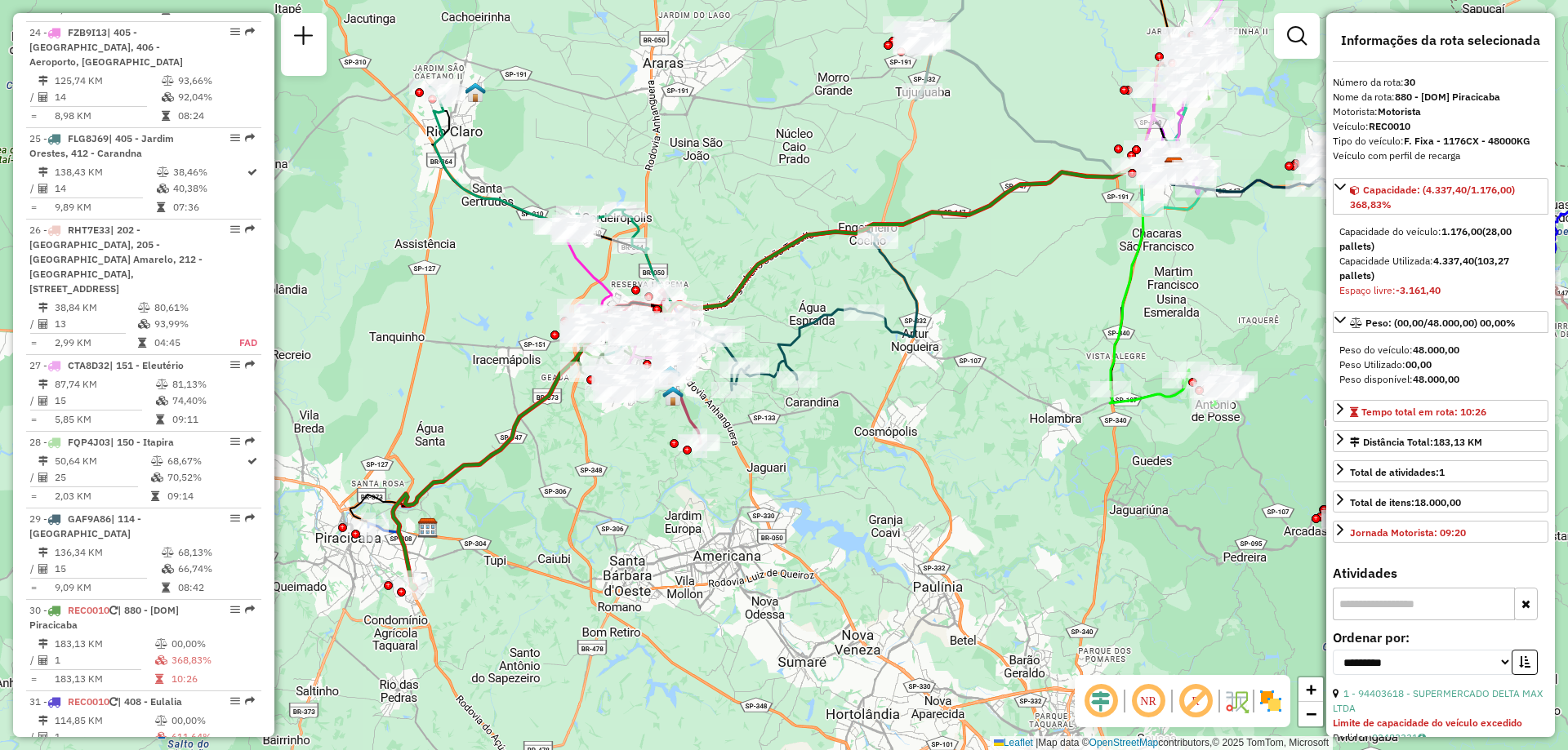
scroll to position [293, 0]
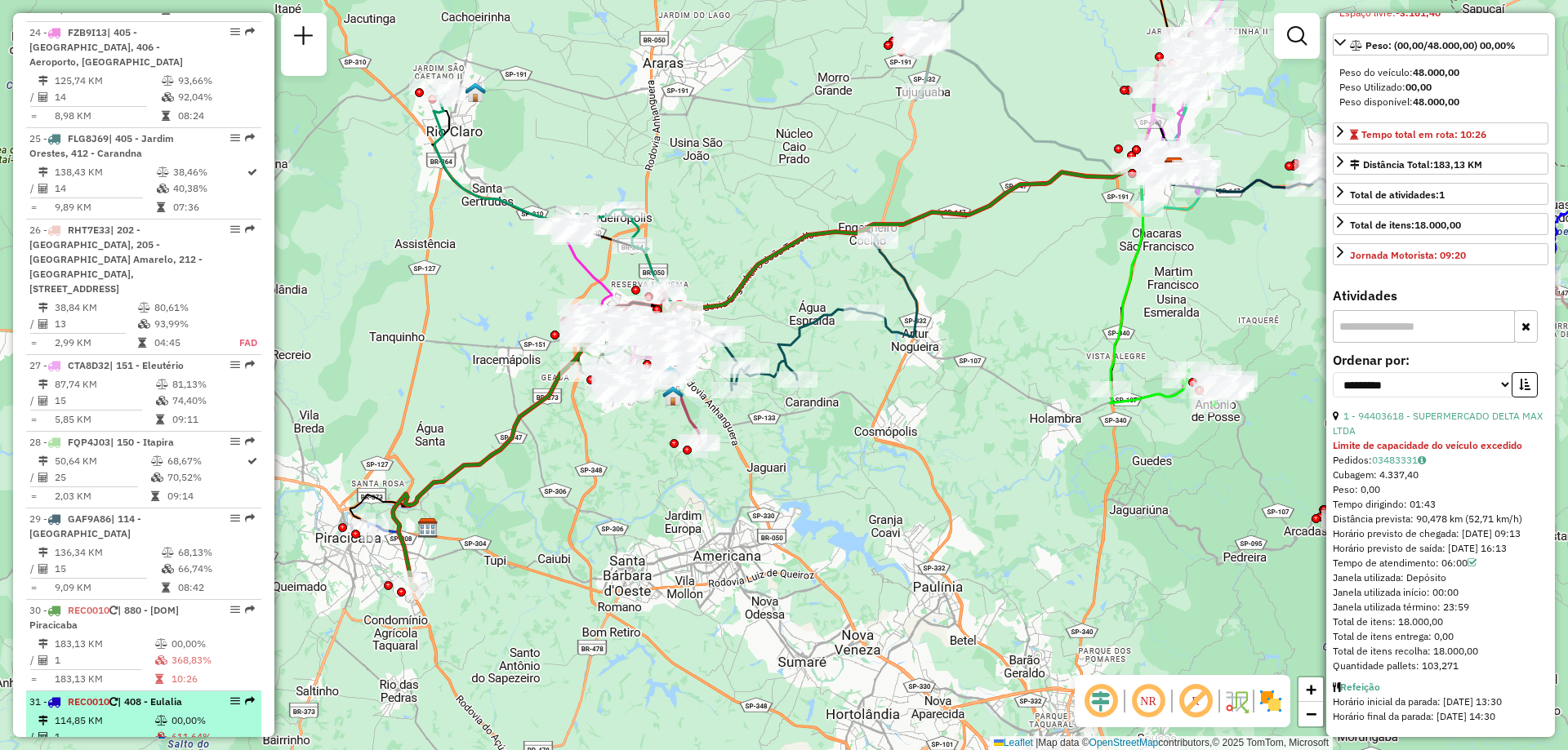
click at [76, 713] on td "114,85 KM" at bounding box center [104, 720] width 100 height 16
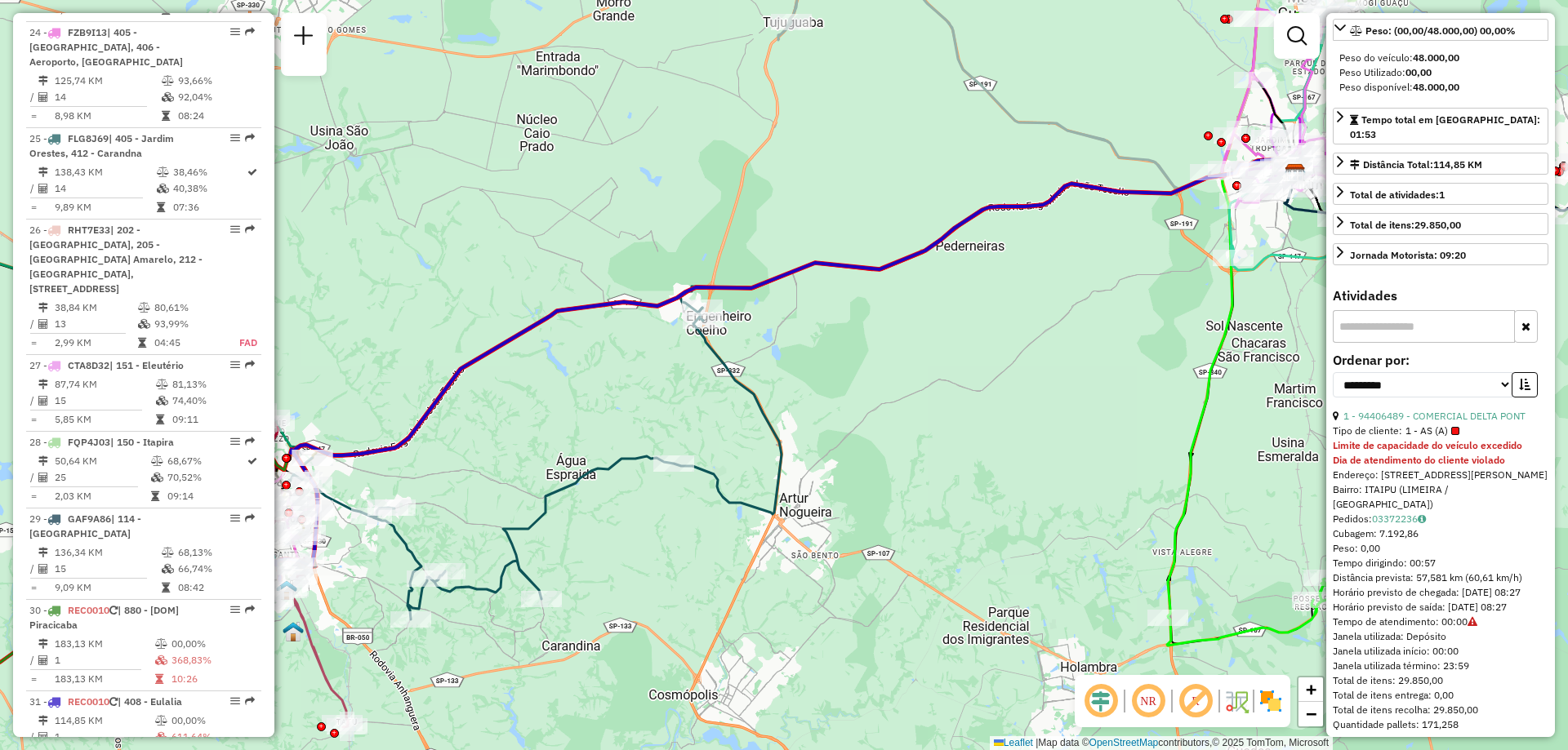
click at [1497, 541] on div "Peso: 0,00" at bounding box center [1441, 548] width 216 height 14
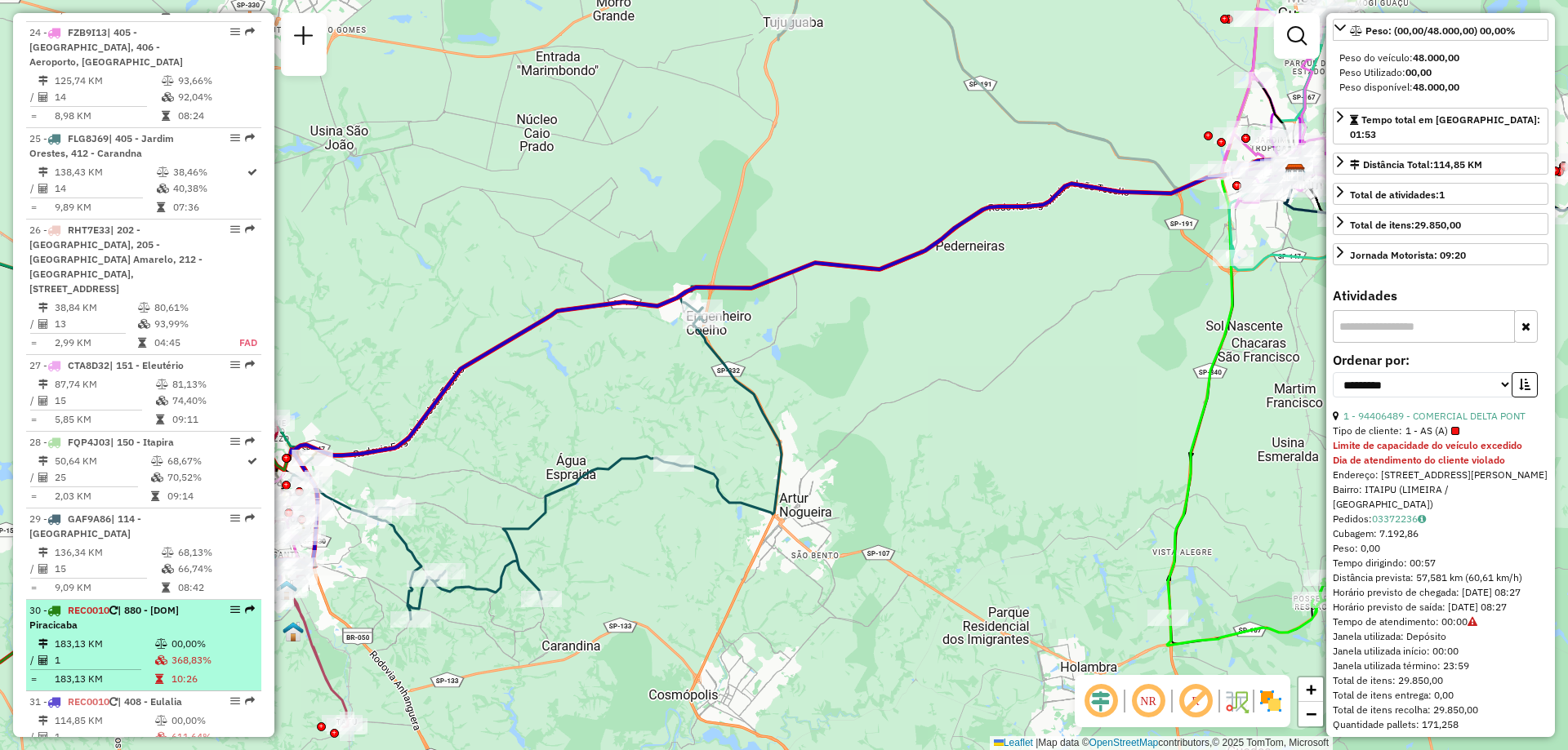
click at [55, 636] on td "183,13 KM" at bounding box center [104, 644] width 100 height 16
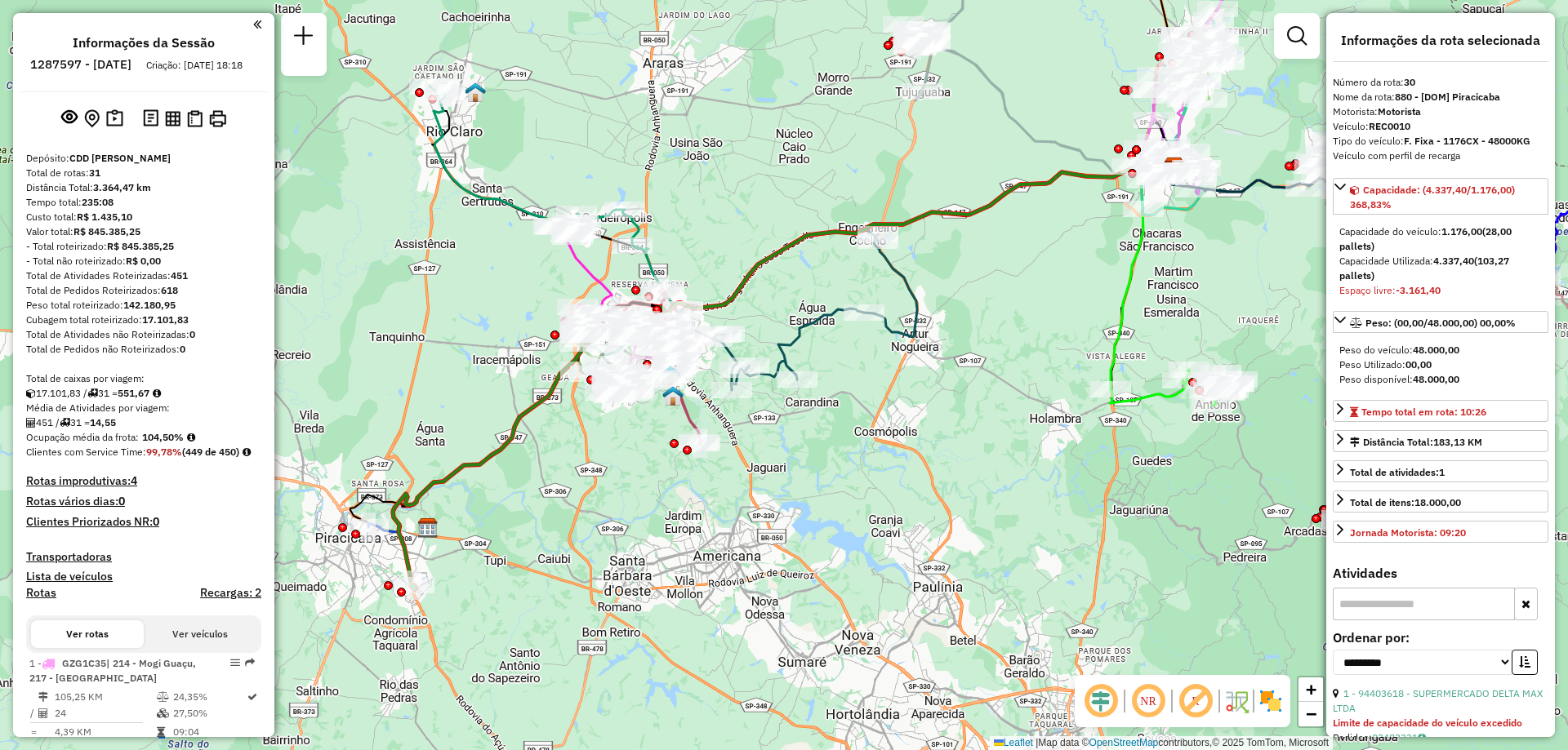
scroll to position [245, 0]
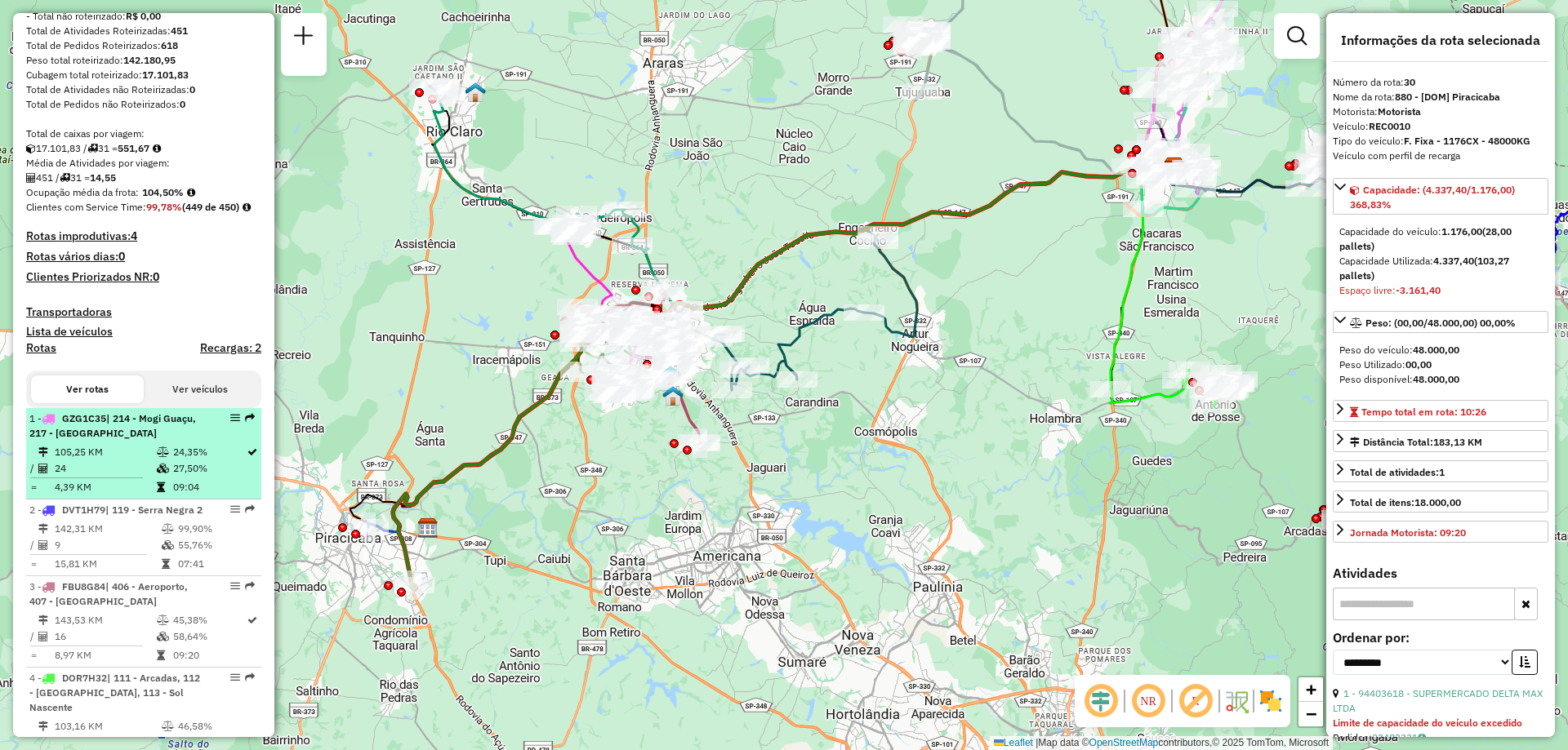
click at [143, 441] on div "1 - GZG1C35 | 214 - Mogi Guaçu, 217 - Espirito Santo do pinhal" at bounding box center [116, 426] width 173 height 30
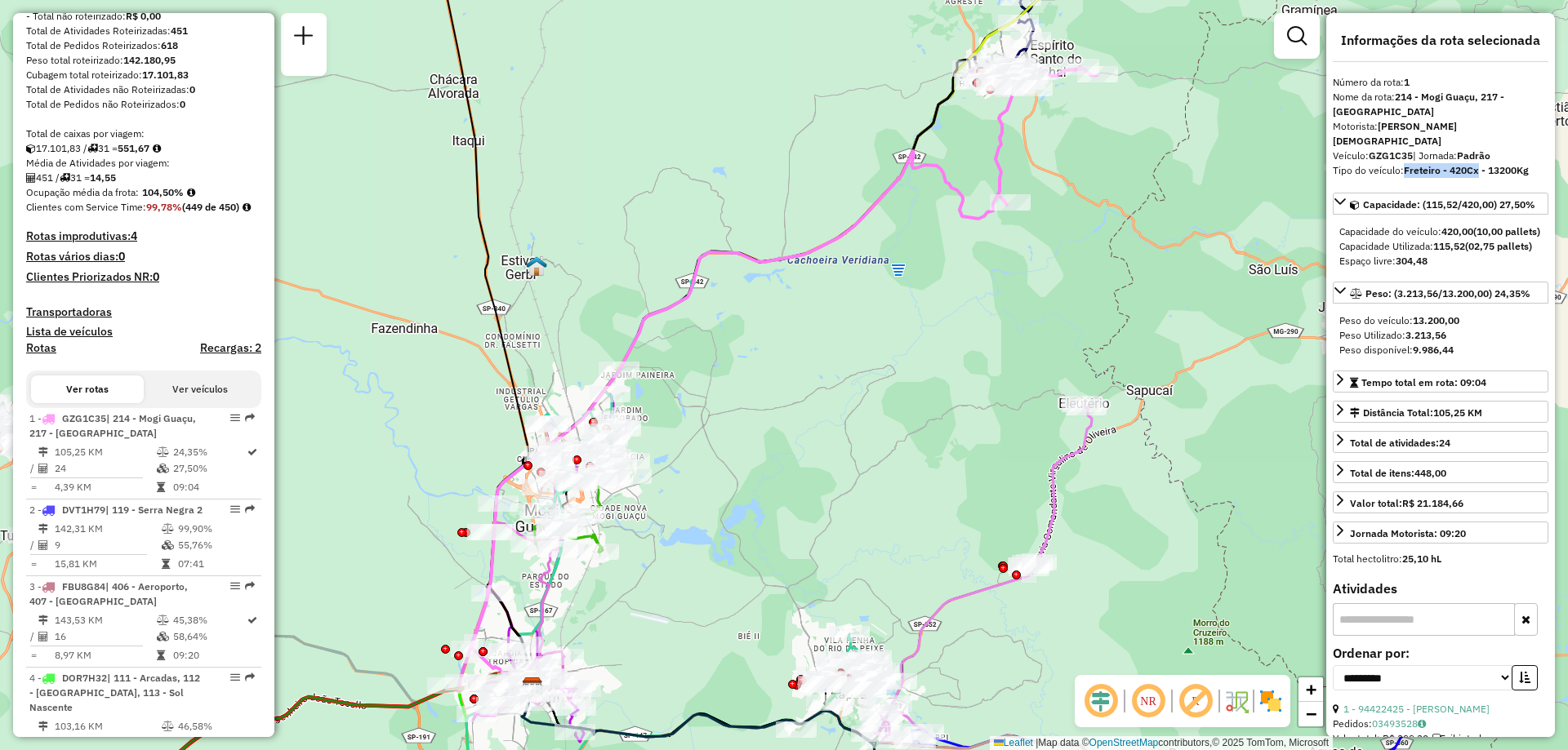
drag, startPoint x: 1405, startPoint y: 155, endPoint x: 1476, endPoint y: 155, distance: 71.0
click at [1476, 164] on strong "Freteiro - 420Cx - 13200Kg" at bounding box center [1465, 170] width 125 height 12
copy strong "Freteiro - 420Cx"
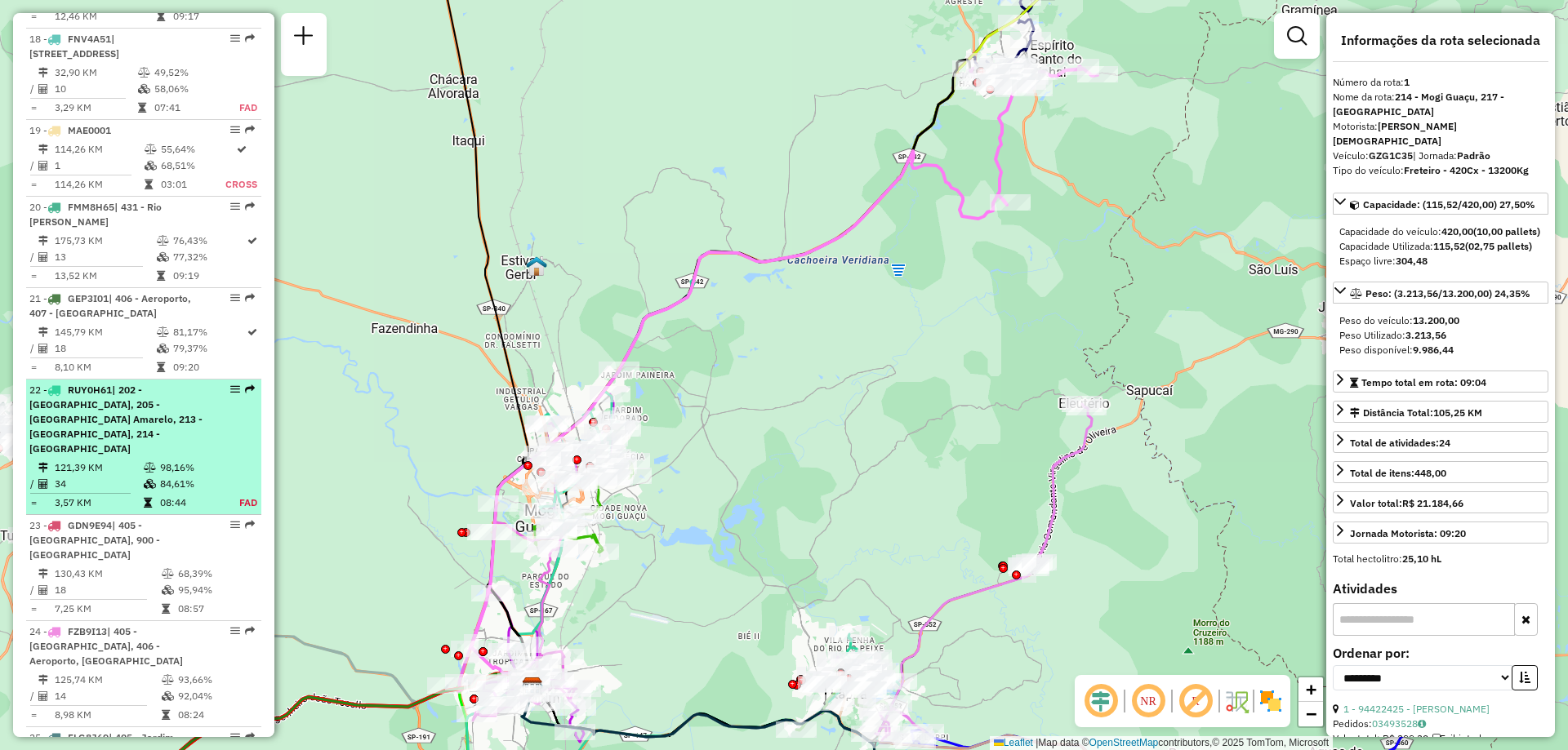
click at [140, 386] on span "| 202 - Jardim Santa Monica III, 205 - Ype Amarelo, 213 - Mogi Guaçu Centro, 21…" at bounding box center [116, 419] width 173 height 71
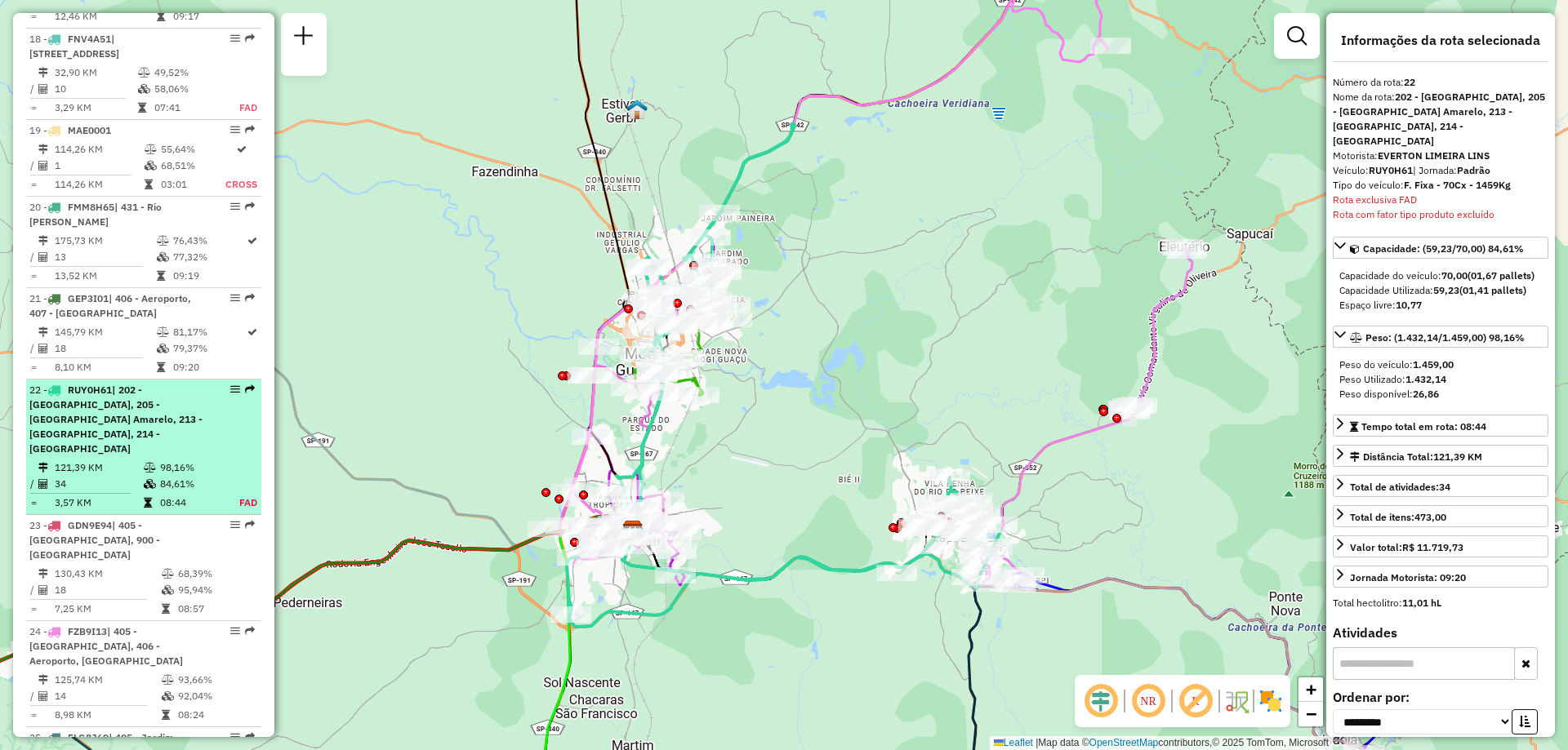
scroll to position [2707, 0]
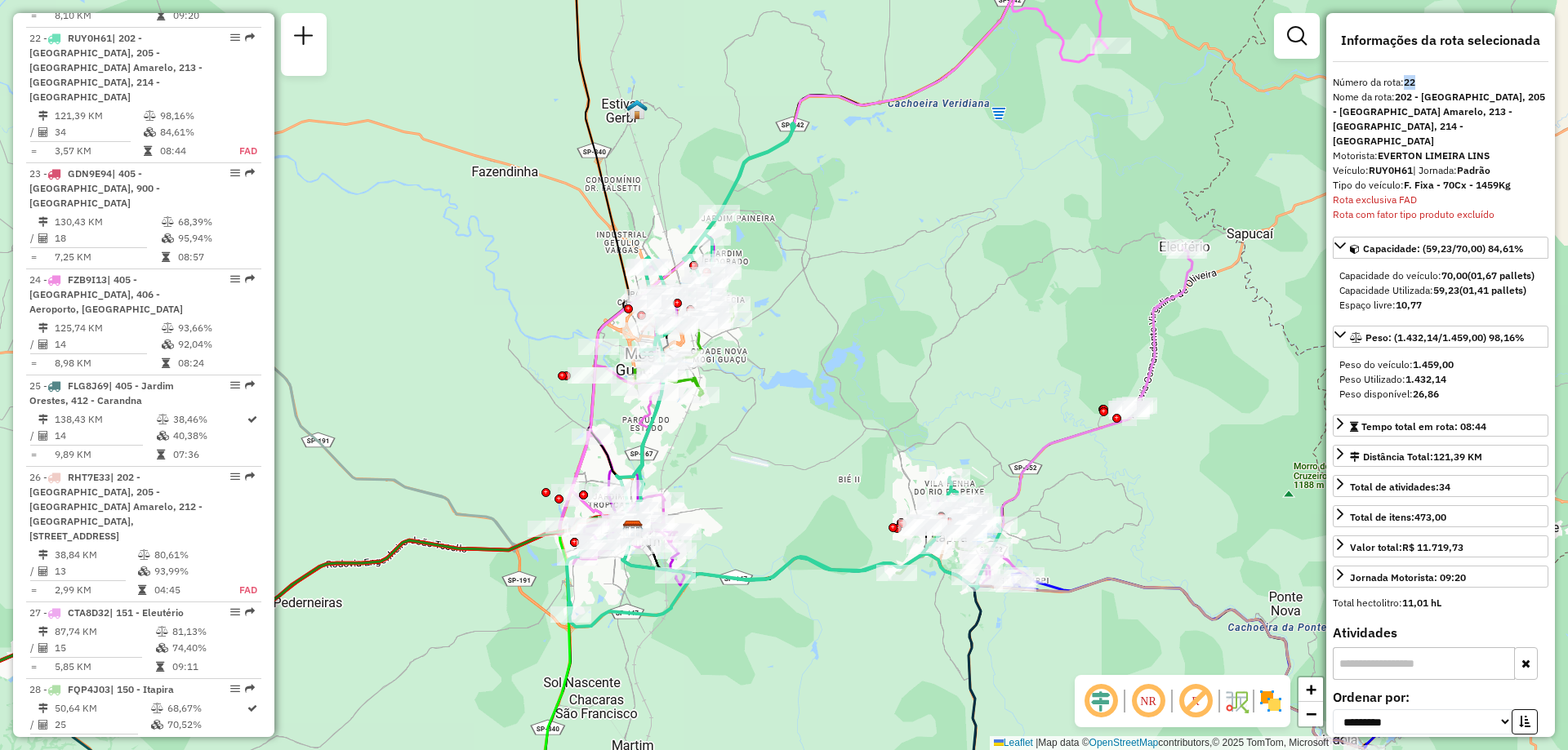
drag, startPoint x: 1421, startPoint y: 83, endPoint x: 1407, endPoint y: 81, distance: 14.1
click at [1407, 81] on div "Número da rota: 22" at bounding box center [1441, 82] width 216 height 14
copy strong "22"
click at [1455, 110] on strong "202 - Jardim Santa Monica III, 205 - Ype Amarelo, 213 - Mogi Guaçu Centro, 214 …" at bounding box center [1439, 119] width 212 height 56
drag, startPoint x: 1373, startPoint y: 154, endPoint x: 1413, endPoint y: 157, distance: 40.1
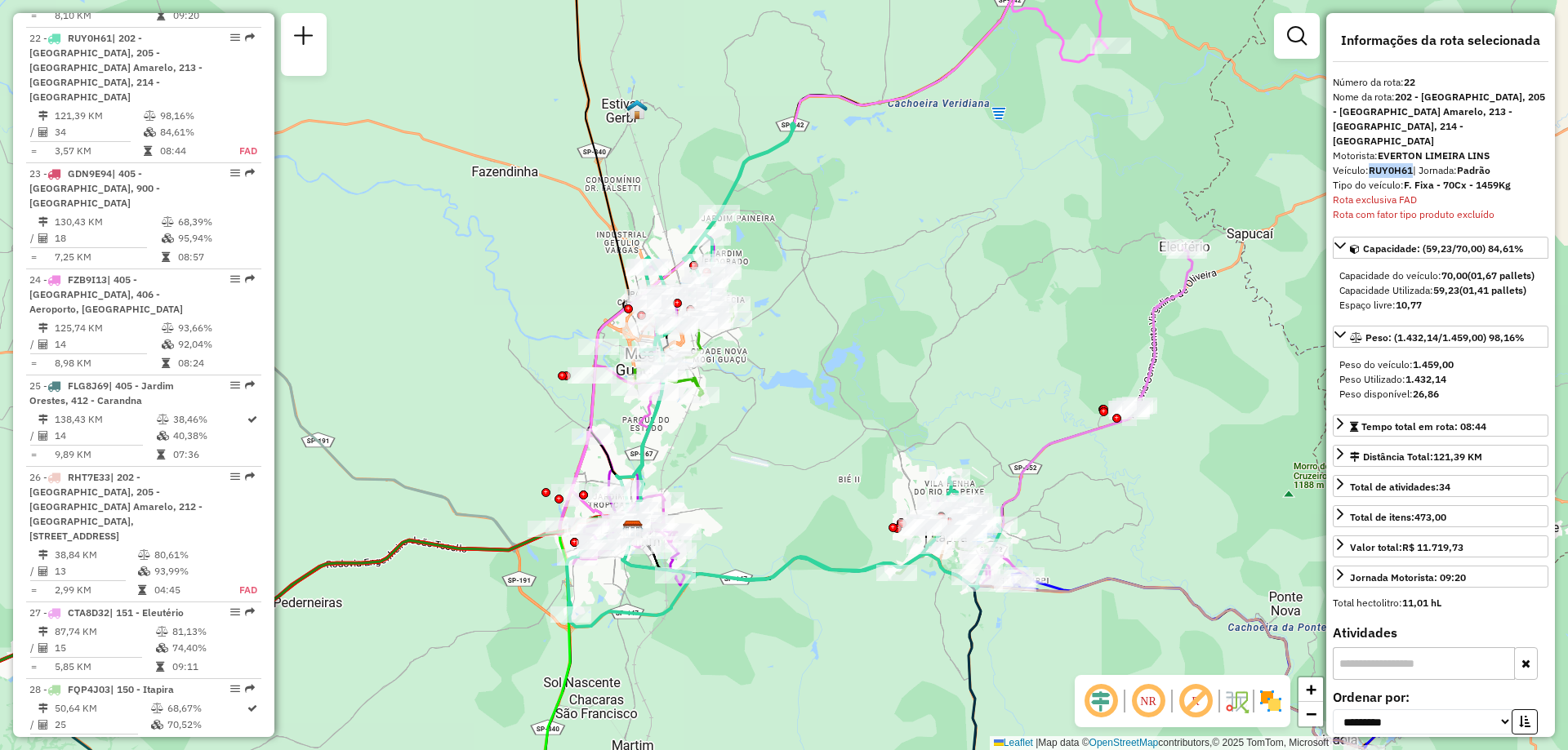
click at [1413, 164] on strong "RUY0H61" at bounding box center [1391, 170] width 44 height 12
copy strong "RUY0H61"
drag, startPoint x: 1335, startPoint y: 171, endPoint x: 1517, endPoint y: 176, distance: 182.1
click at [1517, 178] on div "Tipo do veículo: F. Fixa - 70Cx - 1459Kg" at bounding box center [1441, 185] width 216 height 14
copy div "Tipo do veículo: F. Fixa - 70Cx - 1459Kg"
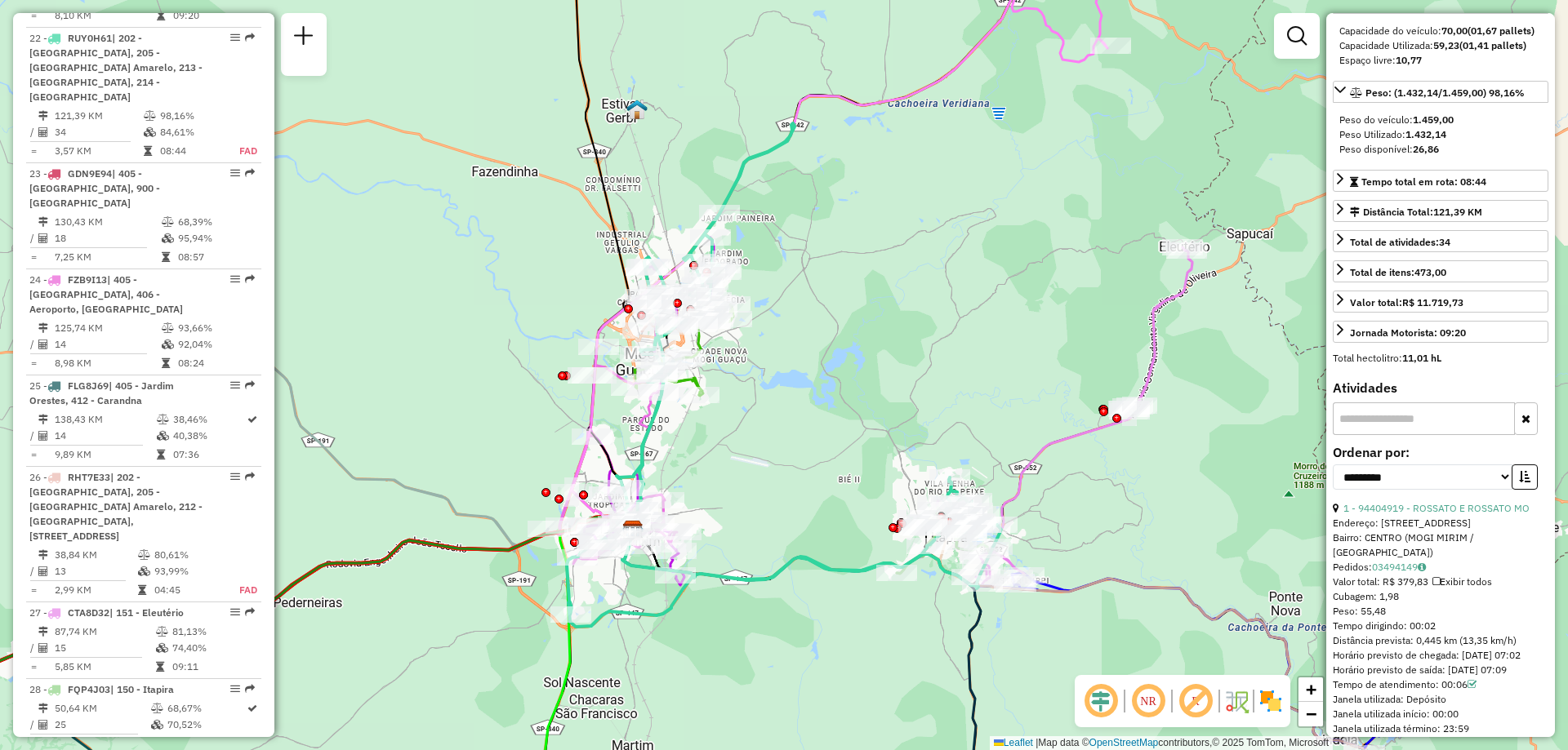
scroll to position [0, 0]
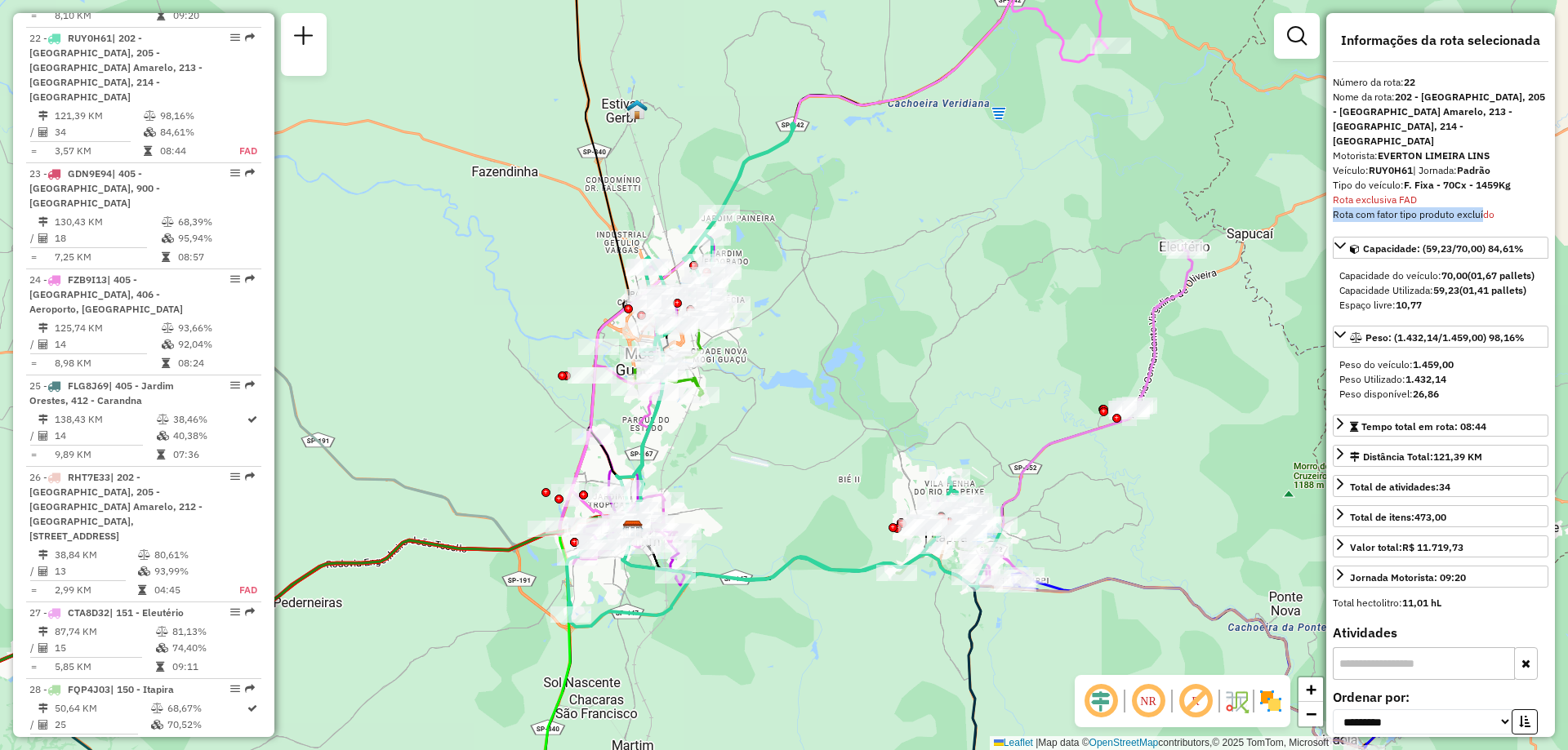
drag, startPoint x: 1380, startPoint y: 209, endPoint x: 1481, endPoint y: 206, distance: 101.0
click at [1481, 206] on div "**********" at bounding box center [1440, 375] width 228 height 725
click at [1481, 207] on div "Rota com fator tipo produto excluído" at bounding box center [1441, 214] width 216 height 14
drag, startPoint x: 1488, startPoint y: 199, endPoint x: 1336, endPoint y: 194, distance: 152.1
click at [1336, 207] on div "Rota com fator tipo produto excluído" at bounding box center [1441, 214] width 216 height 14
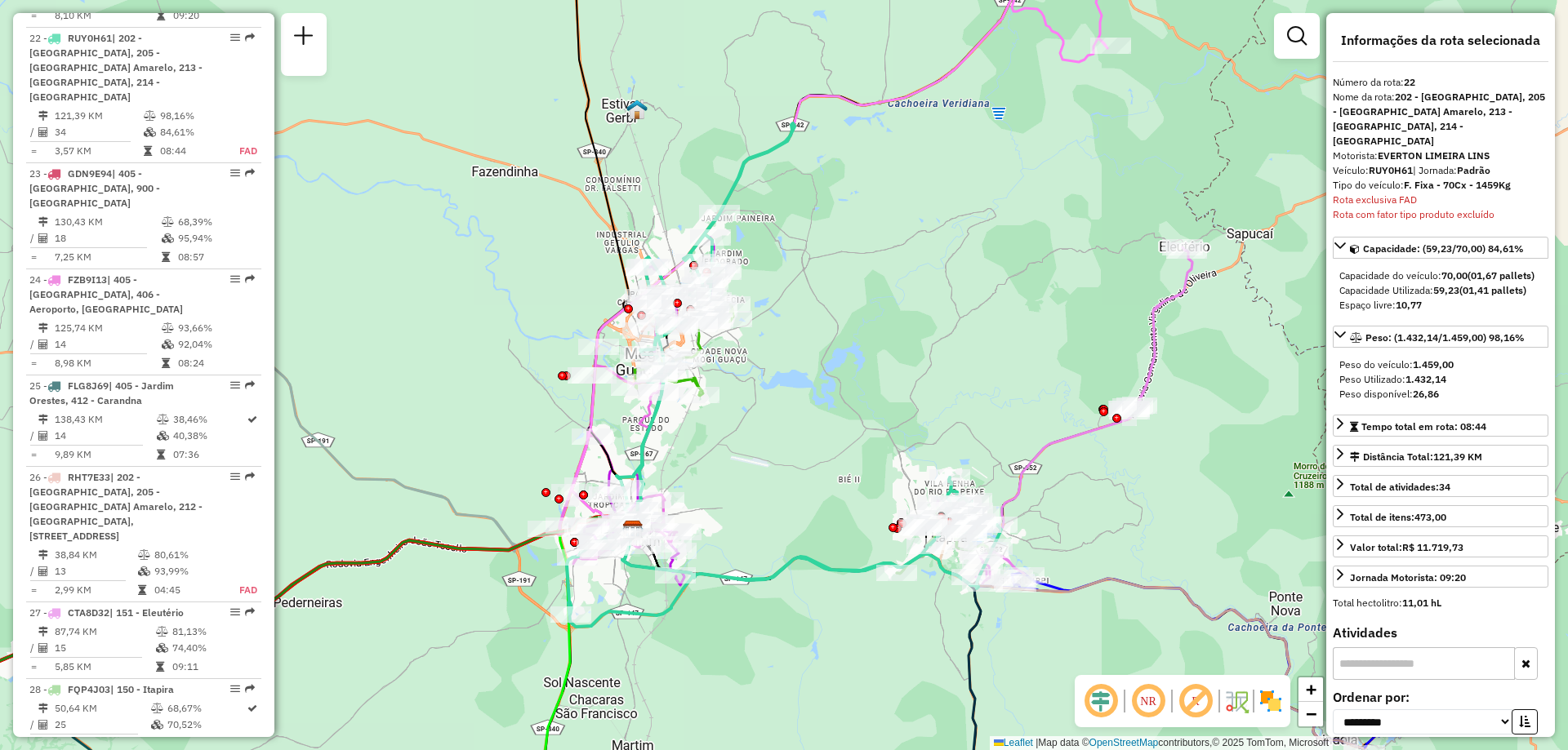
click at [1347, 193] on div "Rota exclusiva FAD" at bounding box center [1441, 199] width 216 height 14
